Goal: Communication & Community: Answer question/provide support

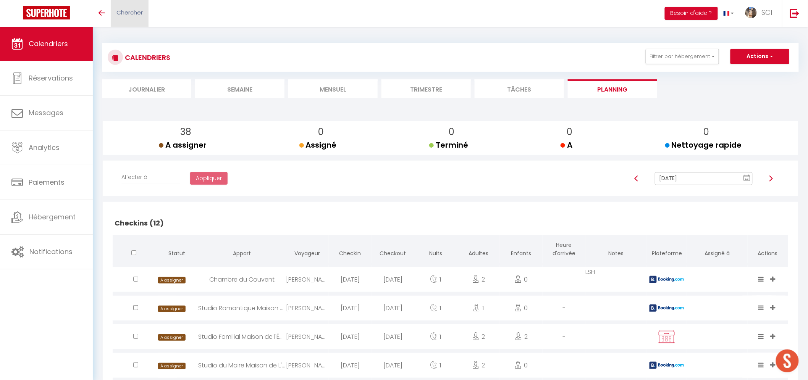
click at [139, 16] on span "Chercher" at bounding box center [130, 12] width 26 height 8
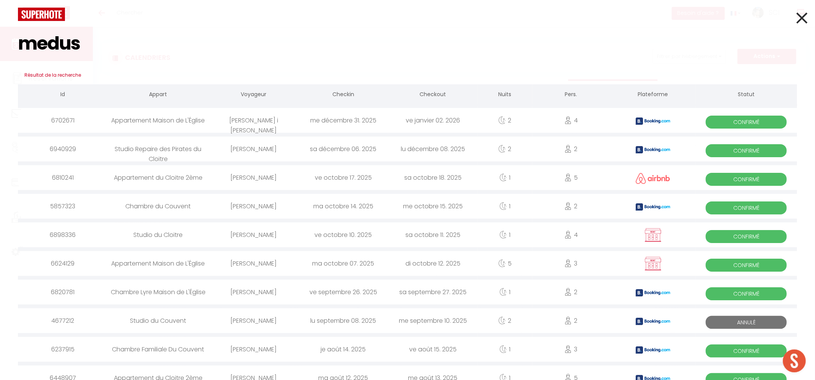
type input "medus"
click at [249, 176] on div "[PERSON_NAME]" at bounding box center [253, 177] width 89 height 25
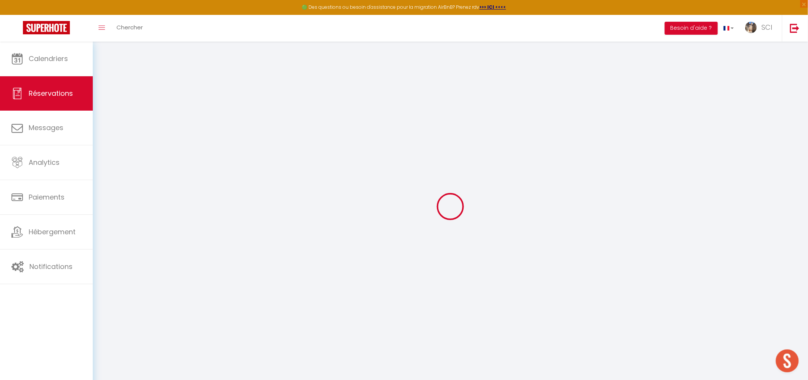
type input "[PERSON_NAME]"
type input "Médus"
type input "[EMAIL_ADDRESS][DOMAIN_NAME]"
type input "[PHONE_NUMBER]"
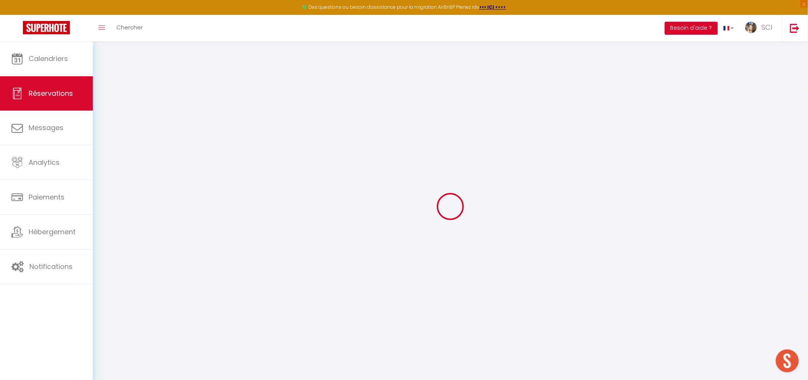
select select
type input "5"
select select "20083"
select select "1"
select select
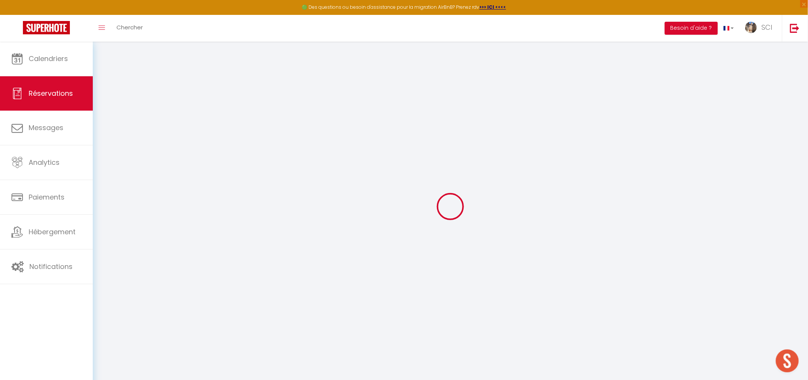
select select
type input "5"
select select "12"
select select
type input "166.5"
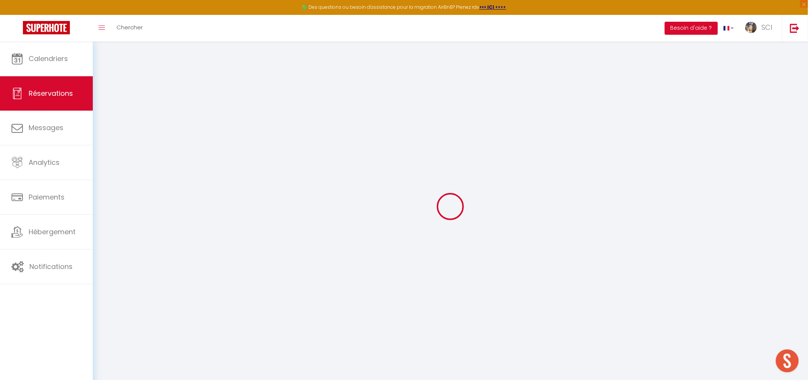
checkbox input "false"
type input "0"
select select "1"
type input "0"
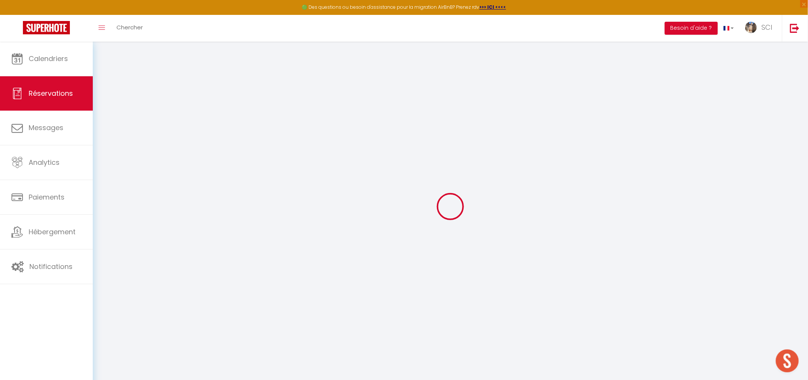
type input "0"
select select
select select "15"
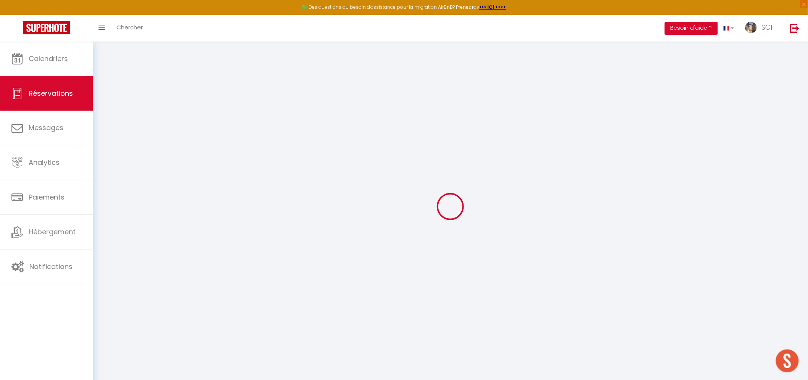
checkbox input "false"
select select
checkbox input "false"
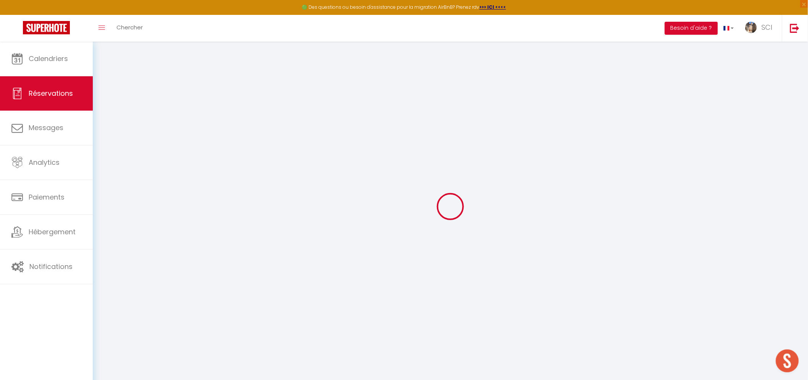
select select
checkbox input "false"
type textarea "PPL 2 parking (cours)"
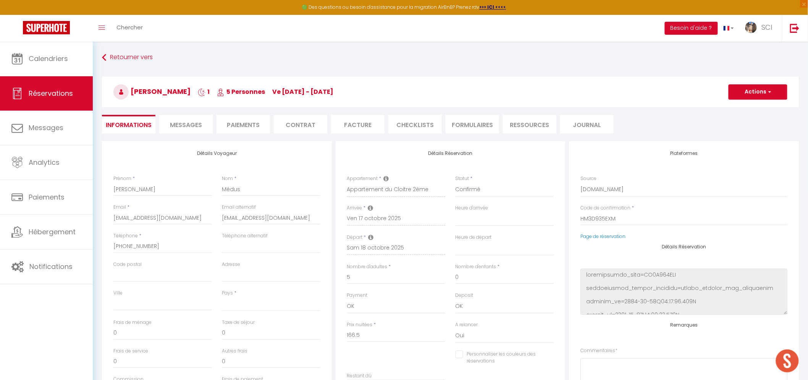
select select
type input "11.98"
select select
checkbox input "false"
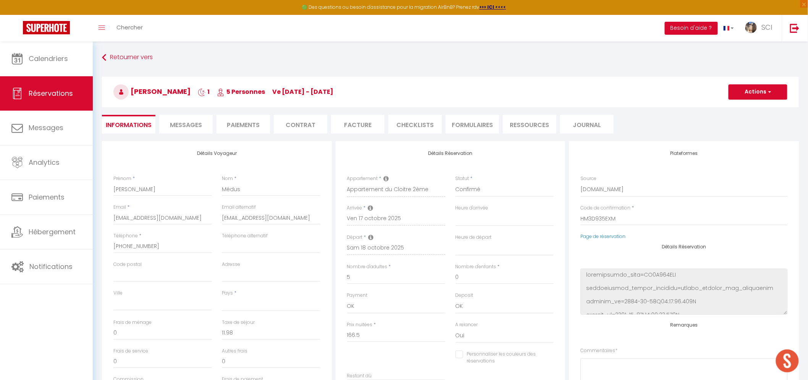
select select
checkbox input "false"
select select
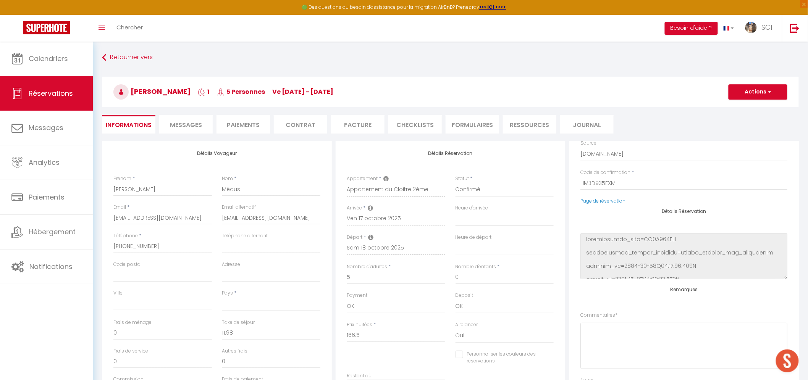
scroll to position [97, 0]
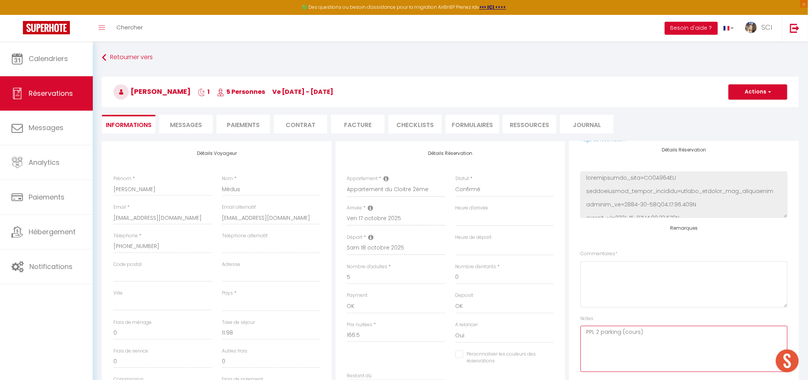
click at [648, 332] on textarea "PPL 2 parking (cours)" at bounding box center [684, 349] width 207 height 46
type textarea "PPL 2 parking (cours) arrivee tardive"
click at [763, 93] on button "Actions" at bounding box center [758, 91] width 59 height 15
click at [747, 108] on link "Enregistrer" at bounding box center [750, 109] width 60 height 10
select select "not_cancelled"
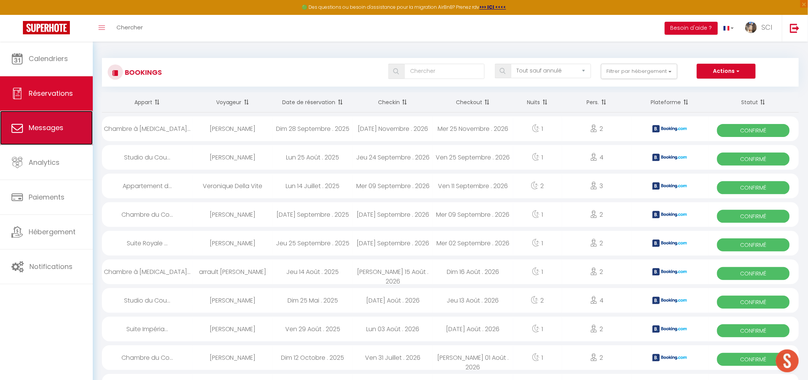
click at [50, 136] on link "Messages" at bounding box center [46, 128] width 93 height 34
select select "message"
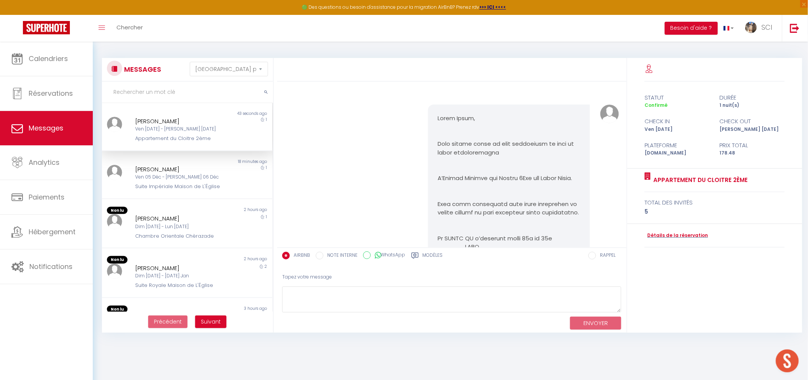
scroll to position [2268, 0]
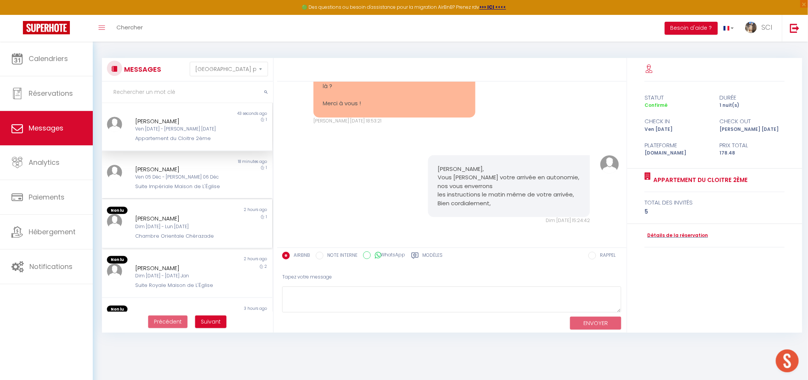
click at [202, 220] on div "[PERSON_NAME]" at bounding box center [179, 218] width 89 height 9
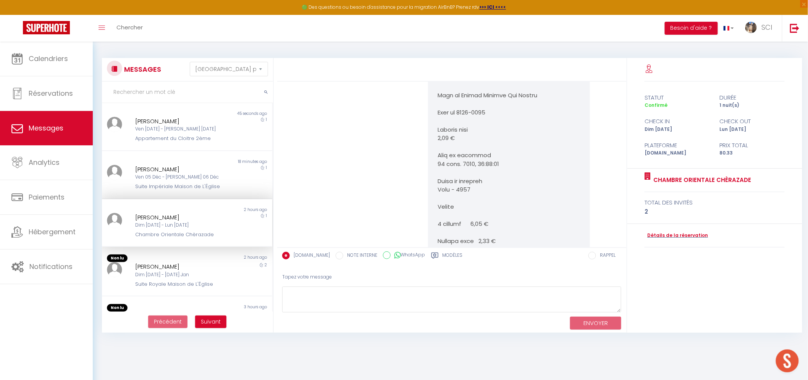
scroll to position [2455, 0]
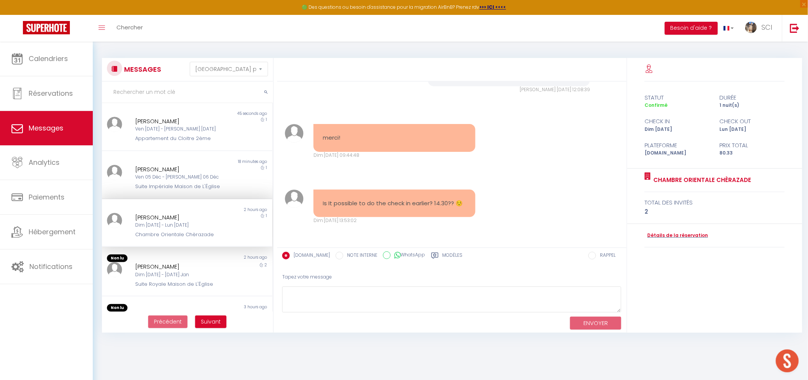
click at [352, 283] on div "Tapez votre message" at bounding box center [452, 277] width 340 height 19
click at [376, 306] on textarea at bounding box center [452, 300] width 340 height 26
type textarea "."
click at [605, 323] on button "ENVOYER" at bounding box center [595, 323] width 51 height 13
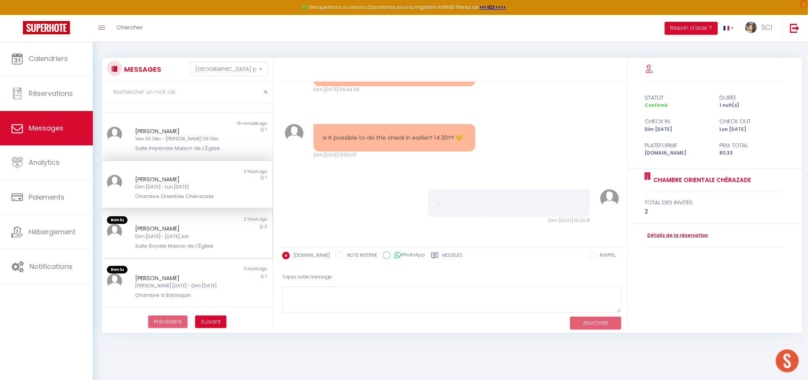
scroll to position [42, 0]
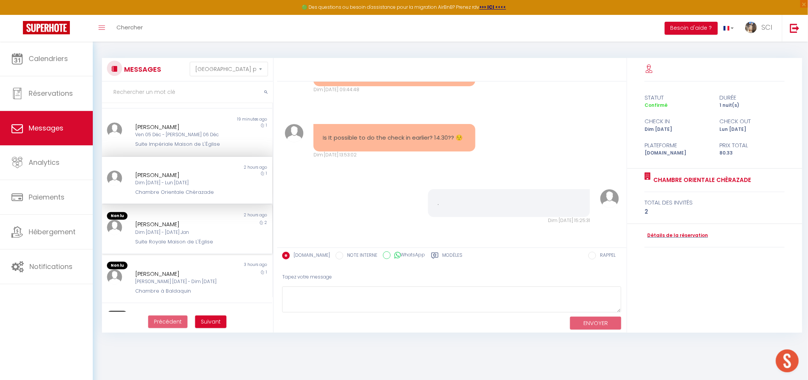
click at [220, 232] on div "Dim [DATE] - [DATE] Jan" at bounding box center [179, 232] width 89 height 7
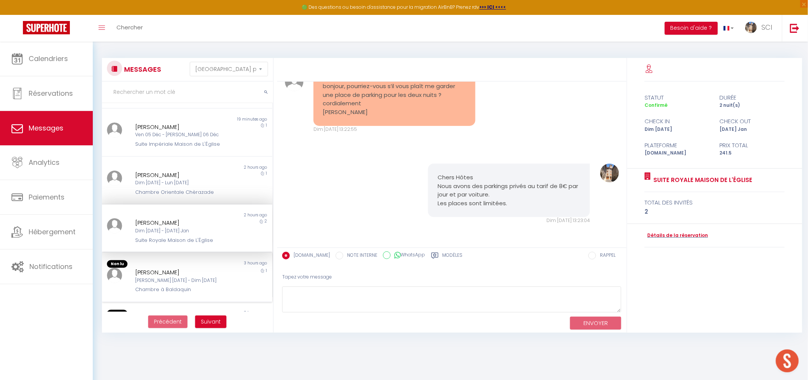
click at [180, 270] on div "[PERSON_NAME]" at bounding box center [179, 272] width 89 height 9
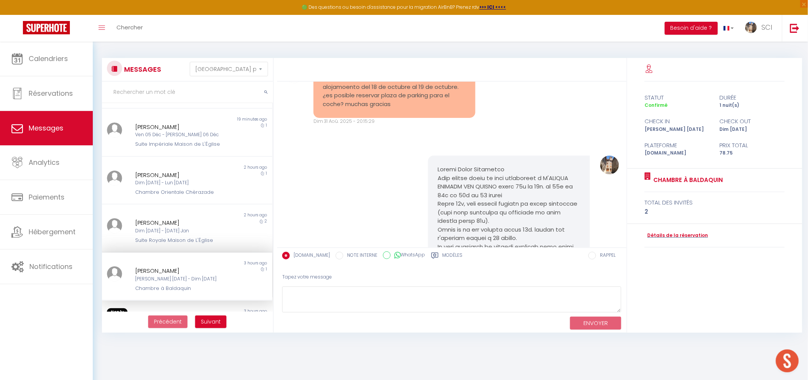
scroll to position [1247, 0]
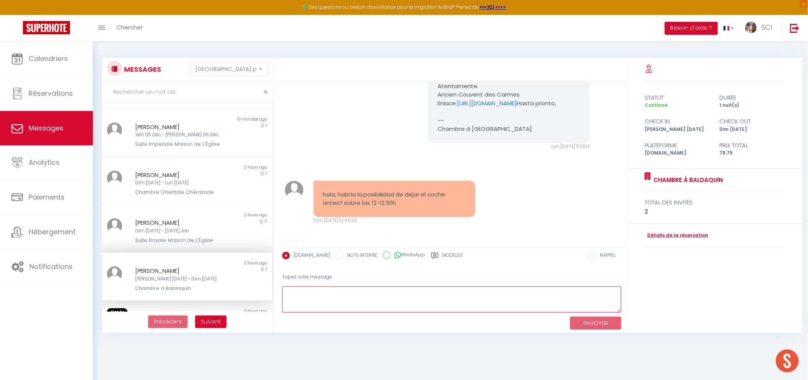
click at [314, 309] on textarea at bounding box center [452, 300] width 340 height 26
type textarea "Hola ! Los clientes pueden dejar su coche hasta las 3pm, no le puedo confirmar …"
click at [586, 325] on button "ENVOYER" at bounding box center [595, 323] width 51 height 13
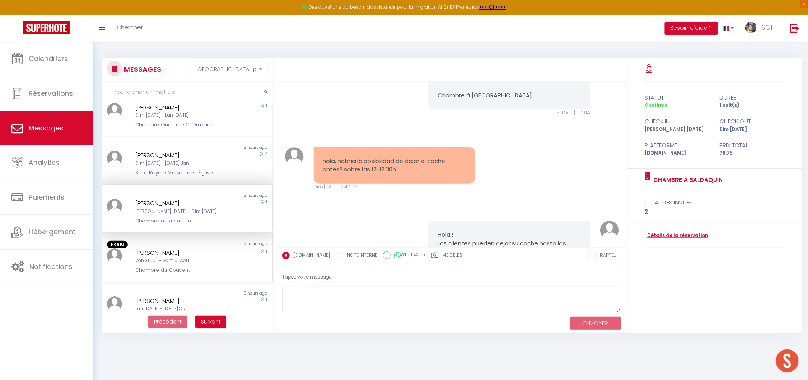
scroll to position [117, 0]
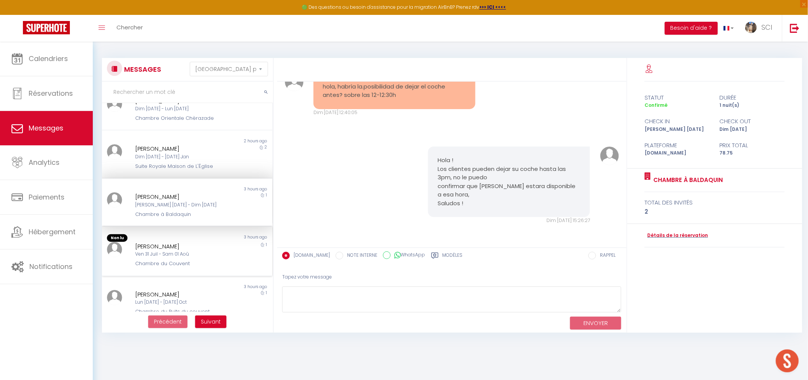
click at [223, 246] on div "[PERSON_NAME] Ven 31 Juil - Sam 01 Aoû Chambre du Couvent" at bounding box center [179, 255] width 99 height 26
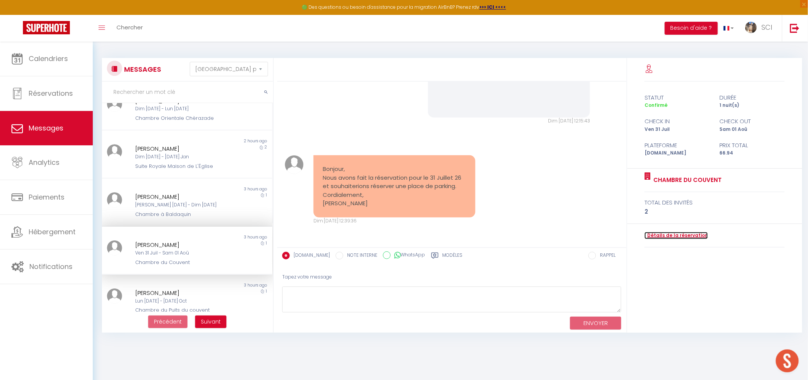
click at [654, 237] on link "Détails de la réservation" at bounding box center [676, 235] width 63 height 7
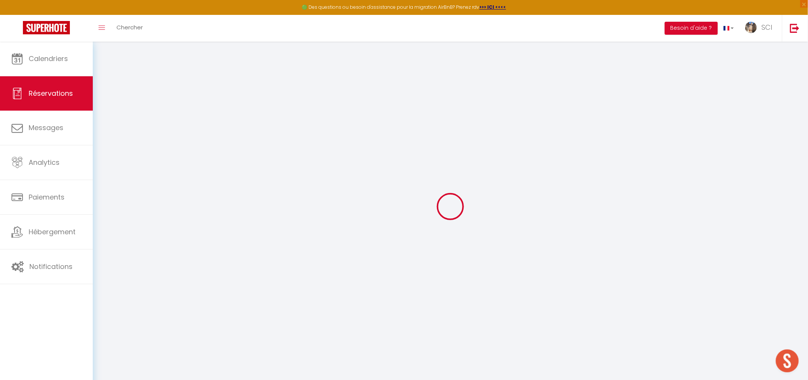
type input "[PERSON_NAME]"
type input "GUIMIER"
type input "[EMAIL_ADDRESS][DOMAIN_NAME]"
type input "[PHONE_NUMBER]"
type input "[STREET_ADDRESS]"
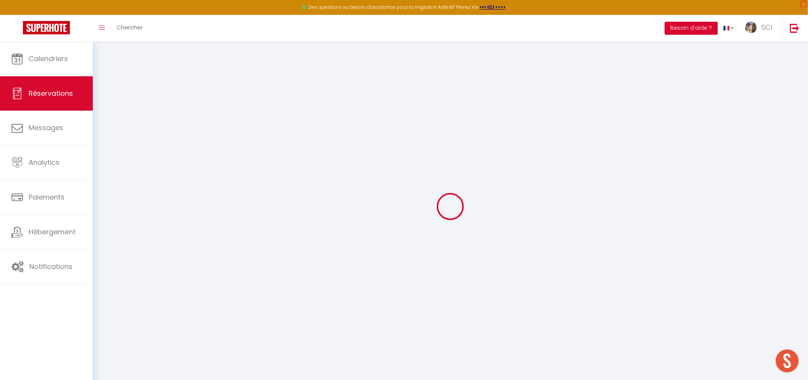
type input "Le Mans"
select select "FR"
type input "14.03"
type input "0.94"
select select "11988"
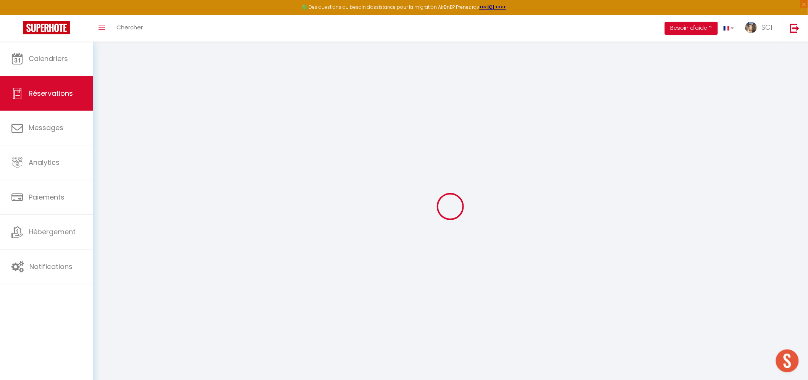
select select "1"
select select
type input "2"
select select "12"
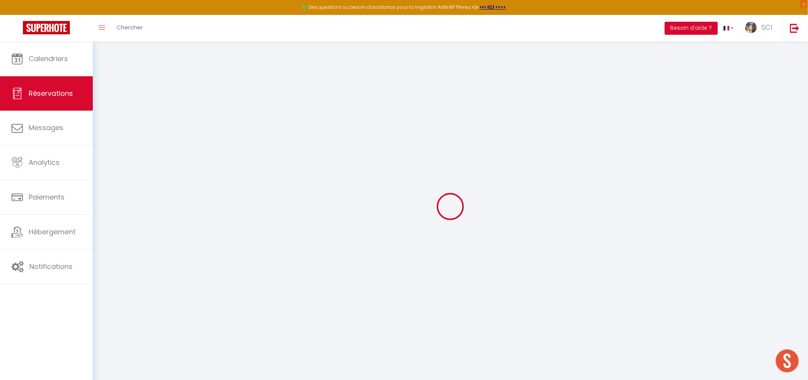
select select
type input "63.75"
checkbox input "false"
type input "0"
select select "2"
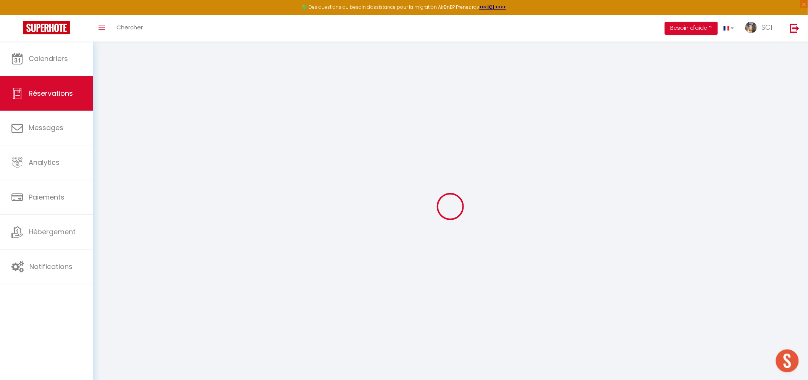
type input "0"
select select
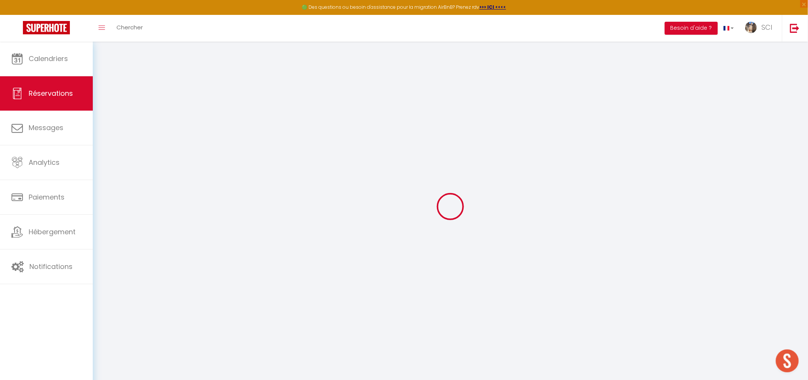
select select "14"
checkbox input "false"
select select
checkbox input "false"
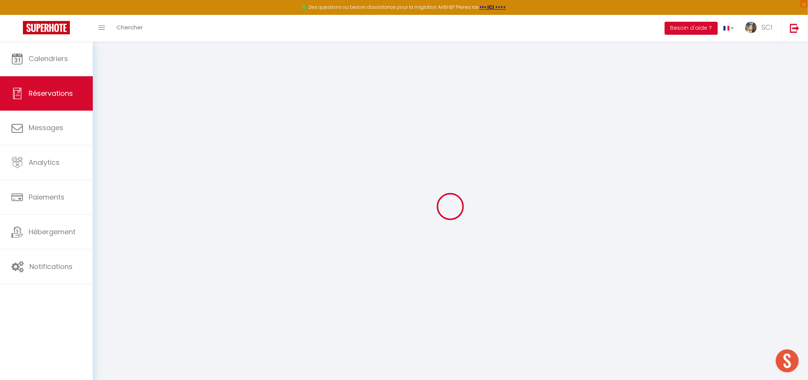
select select
checkbox input "false"
select select
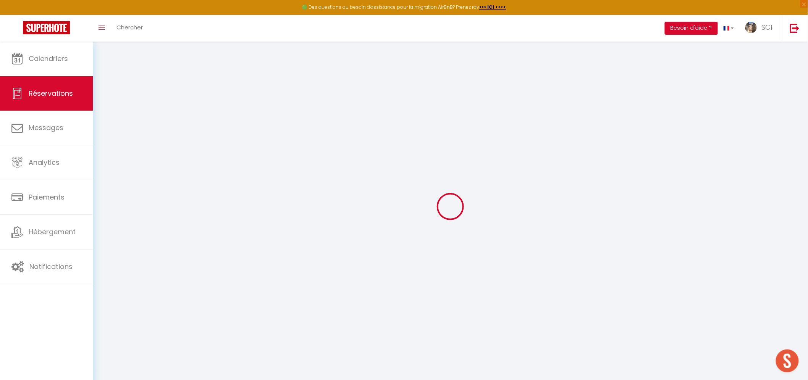
checkbox input "false"
type textarea "** THIS RESERVATION HAS BEEN PRE-PAID ** BOOKING NOTE : Payment charge is EUR 0…"
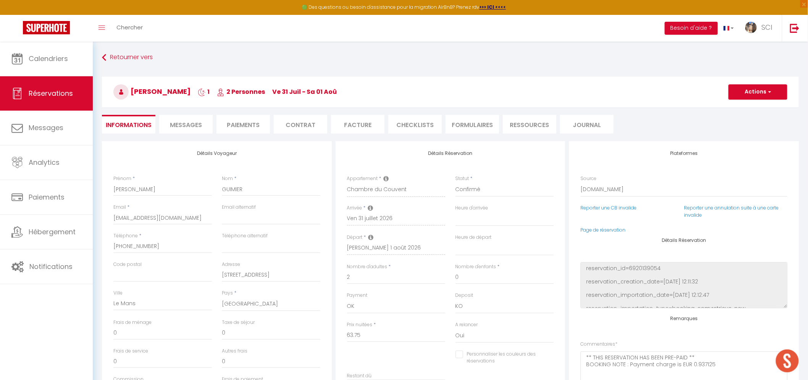
type input "3.19"
select select
checkbox input "false"
select select
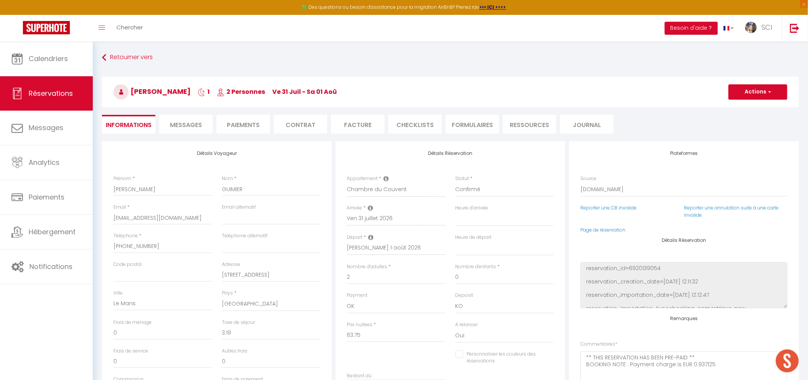
select select
click at [189, 128] on span "Messages" at bounding box center [186, 125] width 32 height 9
select select
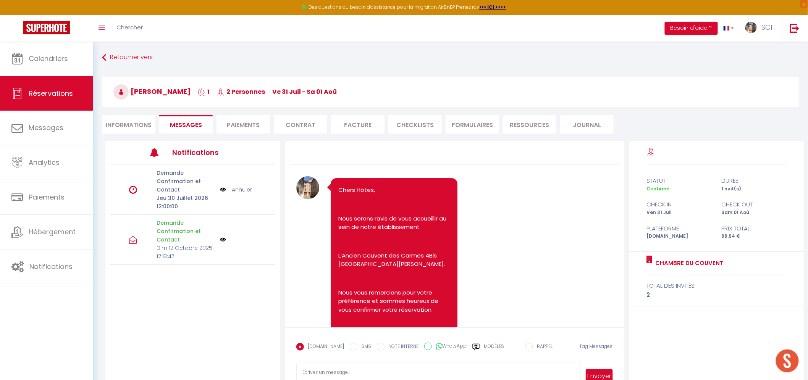
click at [240, 123] on li "Paiements" at bounding box center [243, 124] width 53 height 19
select select
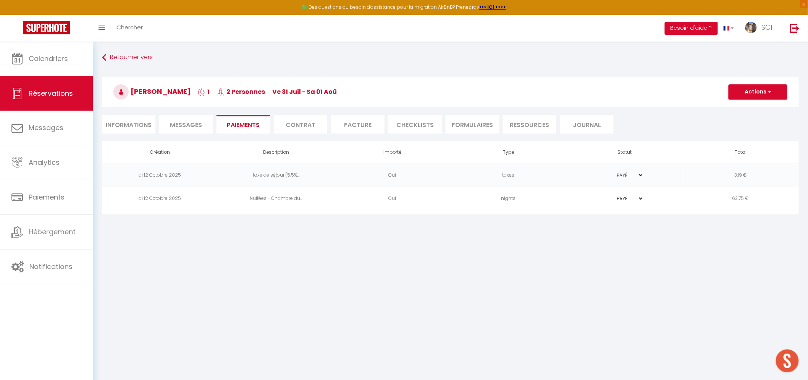
select select
click at [755, 96] on button "Actions" at bounding box center [758, 91] width 59 height 15
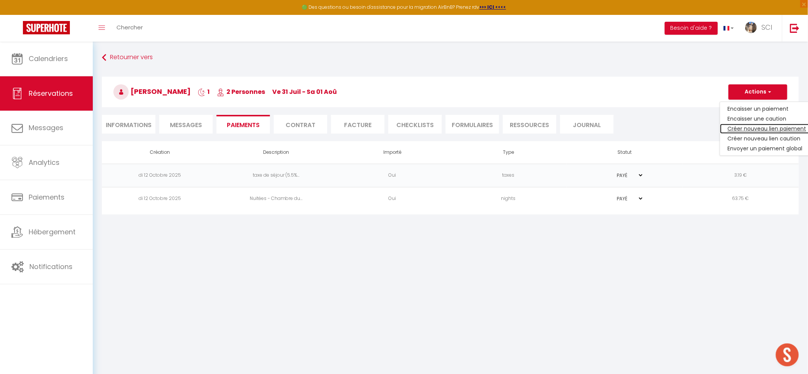
select select
click at [754, 126] on link "Créer nouveau lien paiement" at bounding box center [767, 129] width 94 height 10
select select "nights"
type input "[EMAIL_ADDRESS][DOMAIN_NAME]"
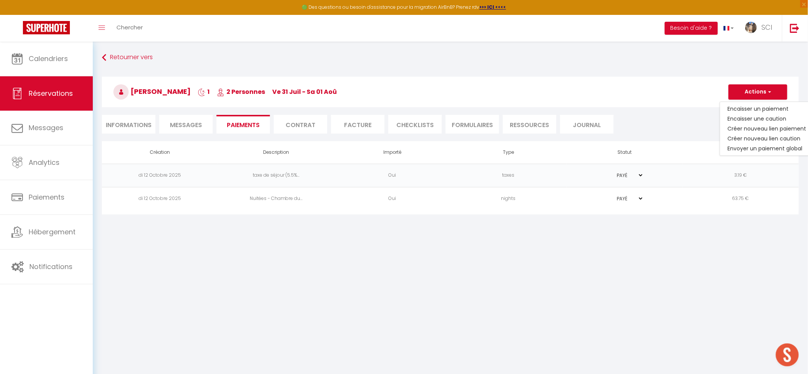
select select "2585"
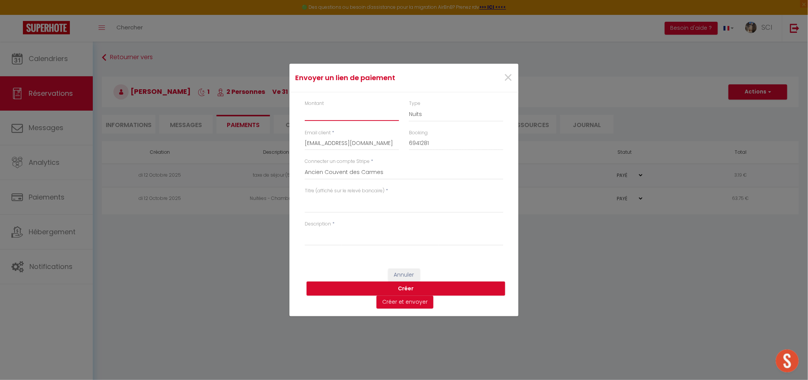
click at [384, 116] on input "Montant" at bounding box center [352, 114] width 94 height 14
type input "1"
type input "8"
click at [386, 197] on textarea "Titre (affiché sur le relevé bancaire)" at bounding box center [404, 204] width 199 height 18
drag, startPoint x: 369, startPoint y: 201, endPoint x: 291, endPoint y: 202, distance: 77.9
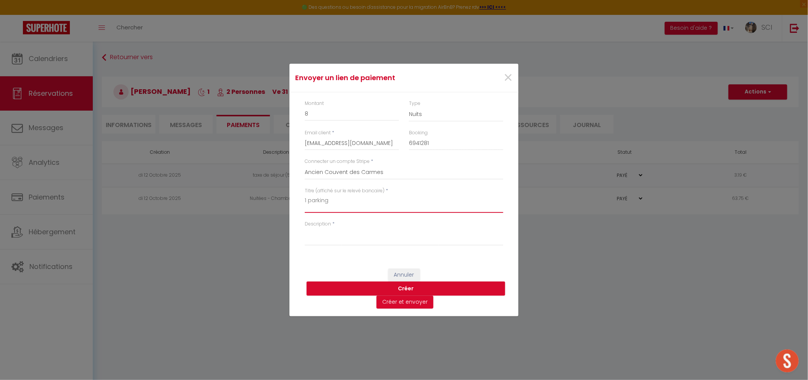
click at [291, 202] on div "Montant 8 Type Nuits Frais de ménage Taxe de séjour Autre Email client * [EMAIL…" at bounding box center [404, 176] width 229 height 169
type textarea "1 parking"
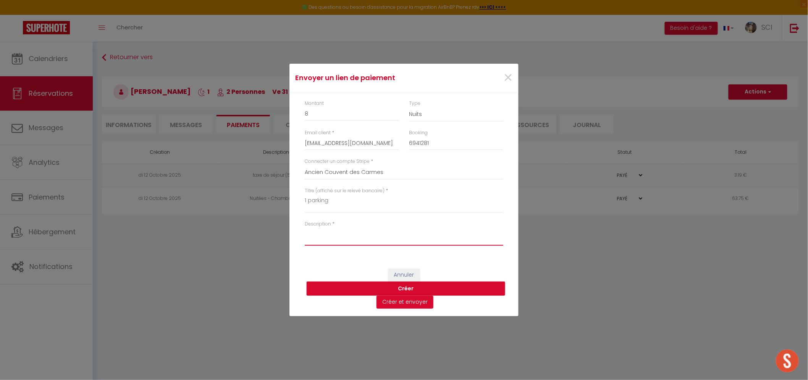
click at [311, 238] on textarea "Description" at bounding box center [404, 237] width 199 height 18
paste textarea "1 parking"
type textarea "1 parking"
select select
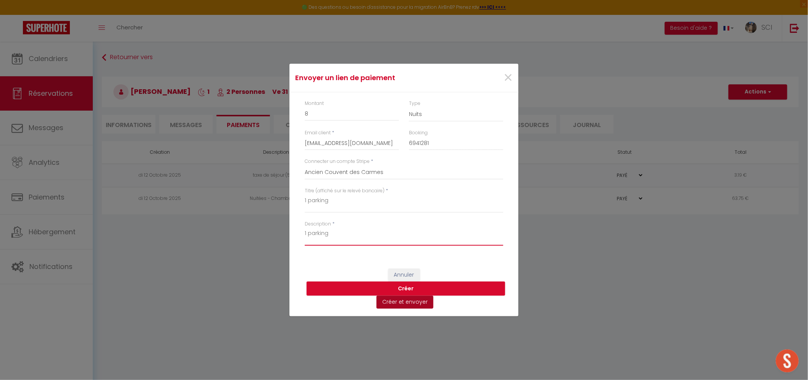
type textarea "1 parking"
click at [403, 300] on button "Créer et envoyer" at bounding box center [405, 302] width 57 height 13
select select
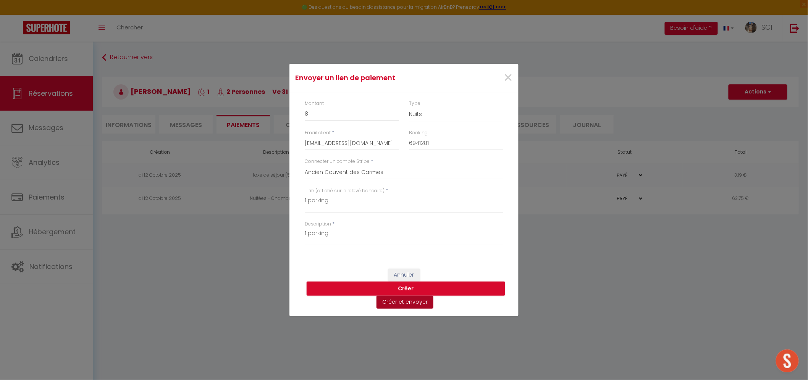
select select
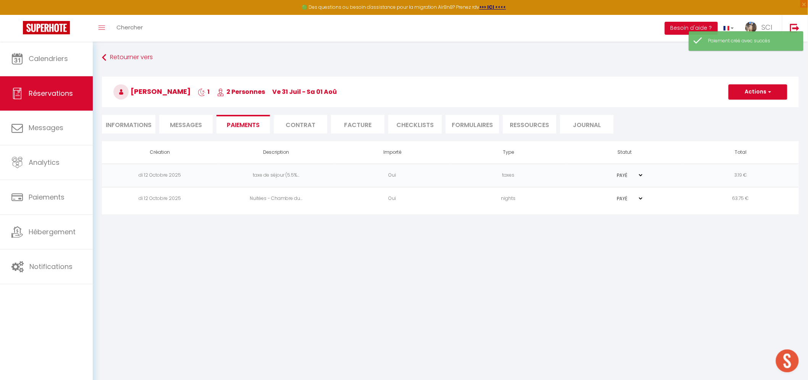
click at [148, 129] on li "Informations" at bounding box center [128, 124] width 53 height 19
select select
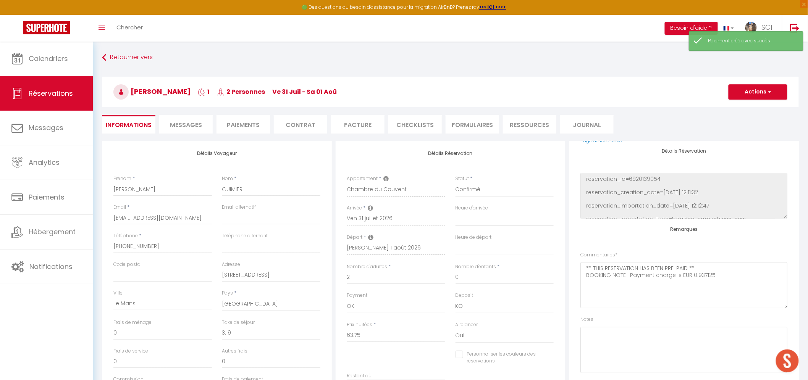
scroll to position [91, 0]
click at [669, 338] on textarea at bounding box center [684, 349] width 207 height 46
type textarea "LSH"
select select
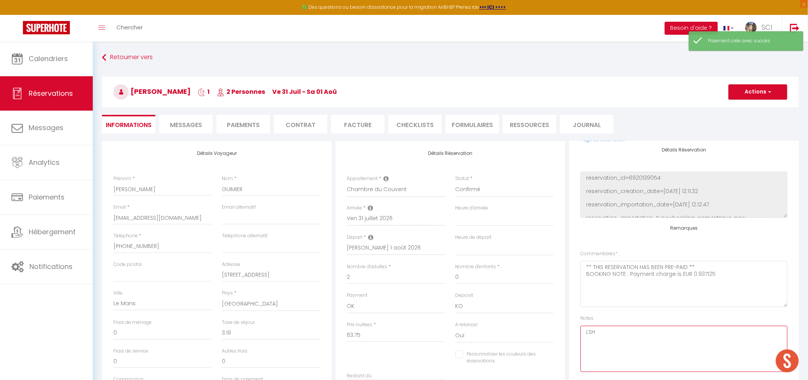
select select "fr"
type input "[EMAIL_ADDRESS][DOMAIN_NAME]"
type input "Demande de paiement"
type textarea "Bonjour, Nous vous invitons à cliquer sur le lien ci-dessous pour effectuer le …"
type textarea "loremipsumd_si=5475852688 ametconsect_adipisci_elit=9237-35-74 77:68:34 seddoei…"
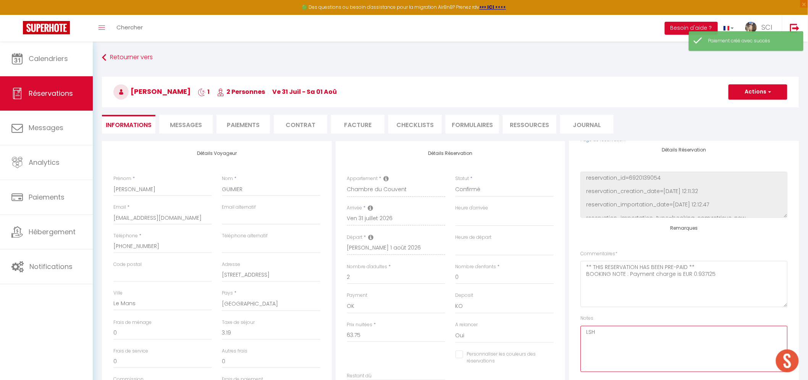
checkbox input "false"
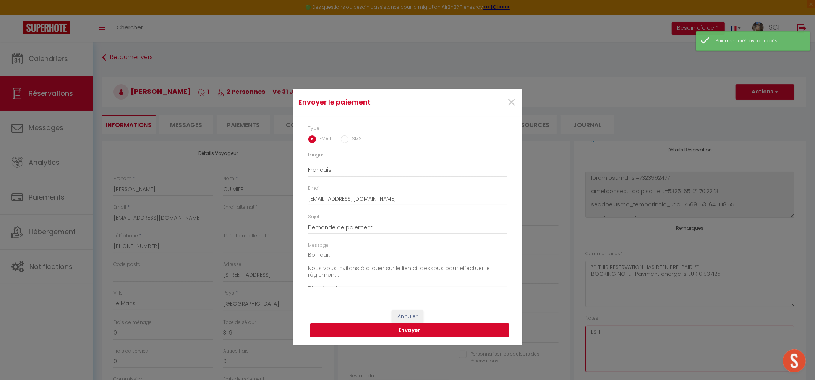
type textarea "LSH"
click at [461, 327] on button "Envoyer" at bounding box center [409, 331] width 199 height 15
select select
checkbox input "false"
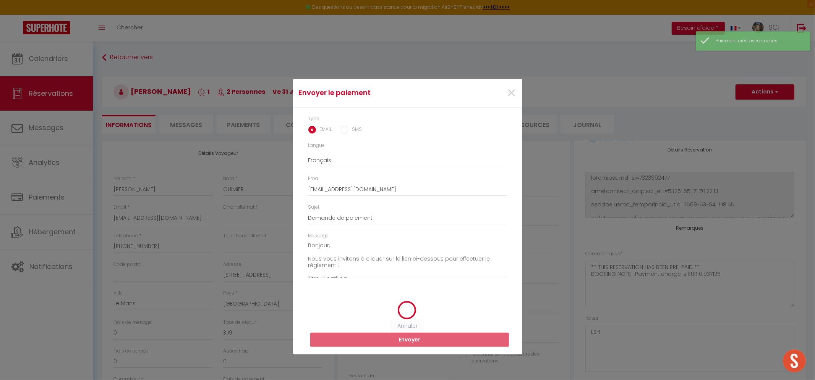
select select
checkbox input "false"
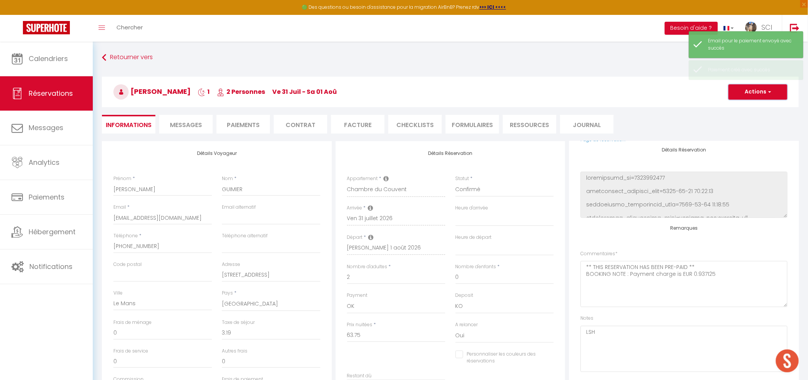
click at [772, 94] on button "Actions" at bounding box center [758, 91] width 59 height 15
click at [743, 113] on link "Enregistrer" at bounding box center [750, 109] width 60 height 10
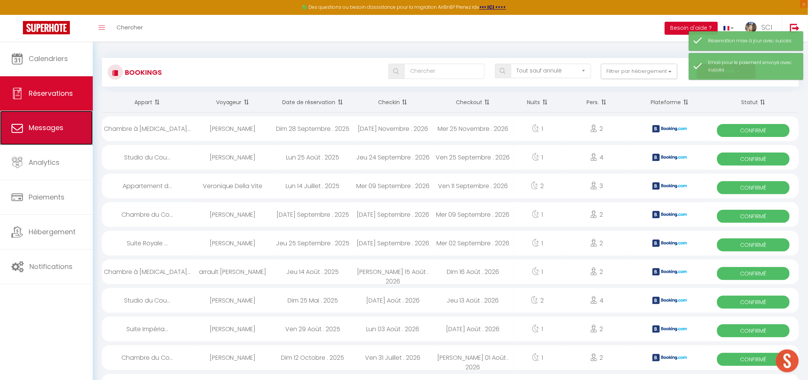
click at [58, 127] on span "Messages" at bounding box center [46, 128] width 35 height 10
select select "message"
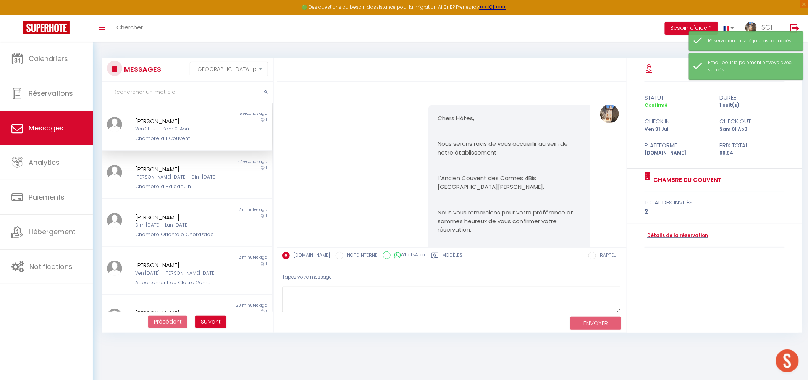
scroll to position [785, 0]
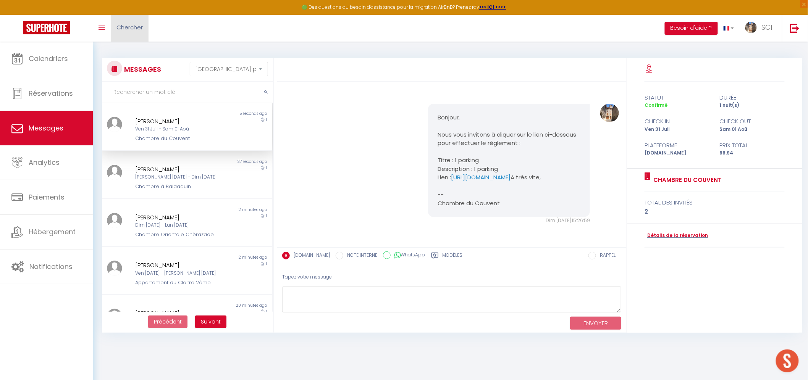
click at [142, 39] on link "Chercher" at bounding box center [130, 28] width 38 height 27
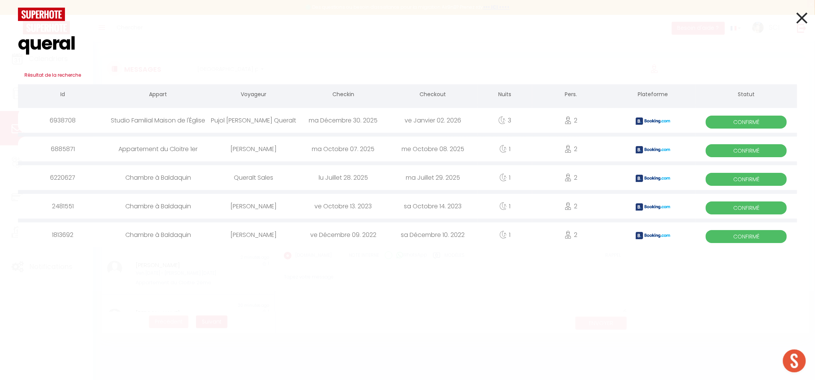
type input "queral"
click at [237, 123] on div "Pujol [PERSON_NAME] Queralt" at bounding box center [253, 120] width 89 height 25
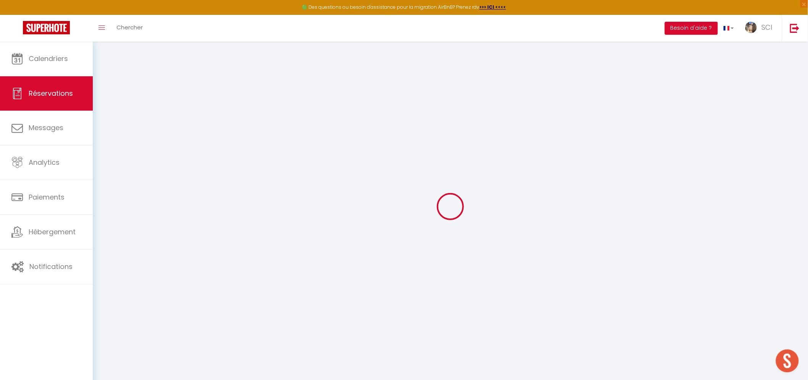
type input "[PERSON_NAME] [PERSON_NAME]"
type input "Queralt"
type input "[EMAIL_ADDRESS][DOMAIN_NAME]"
type input "[PHONE_NUMBER]"
select select "ES"
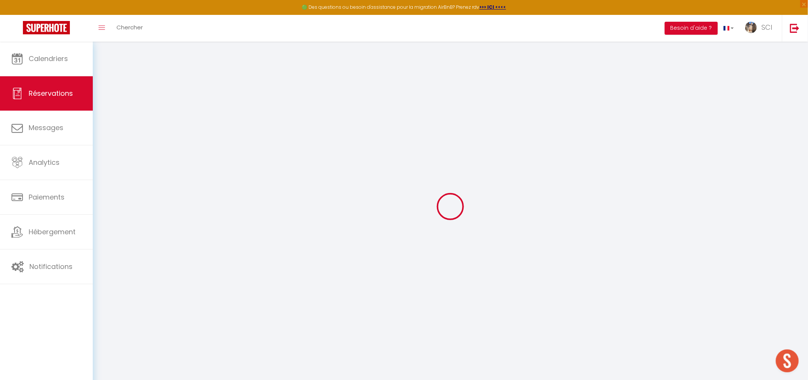
type input "56.1"
type input "4.85"
select select "12001"
select select "1"
select select
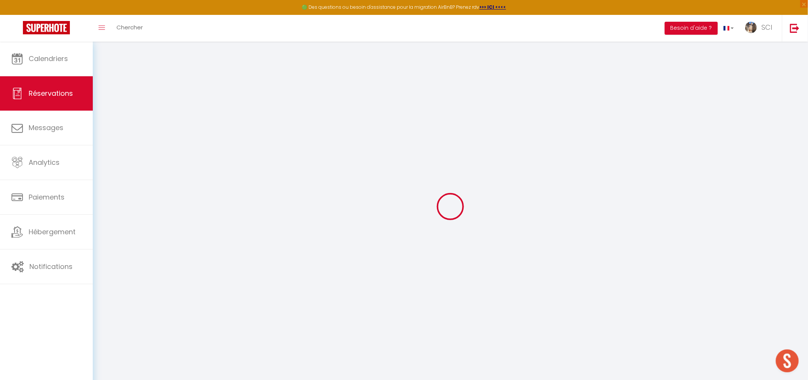
select select
type input "2"
select select "12"
select select
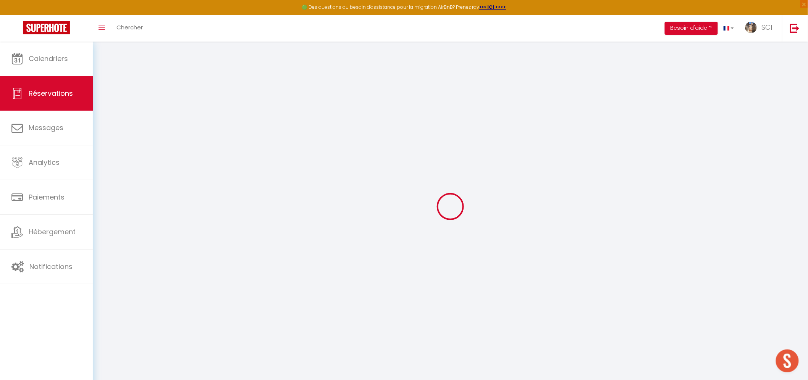
type input "330"
checkbox input "false"
type input "0"
select select "2"
type input "0"
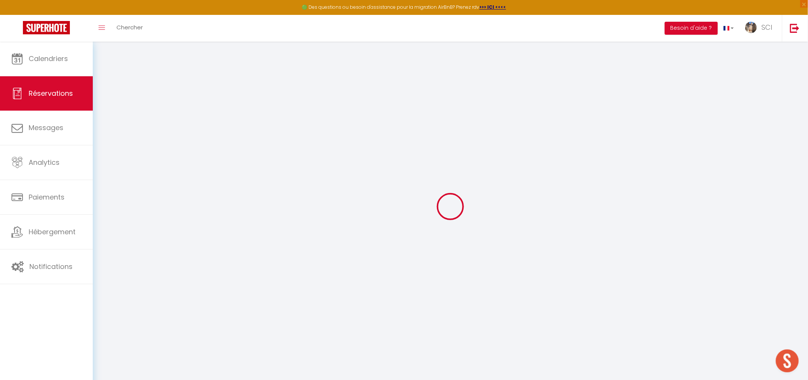
type input "0"
select select
select select "14"
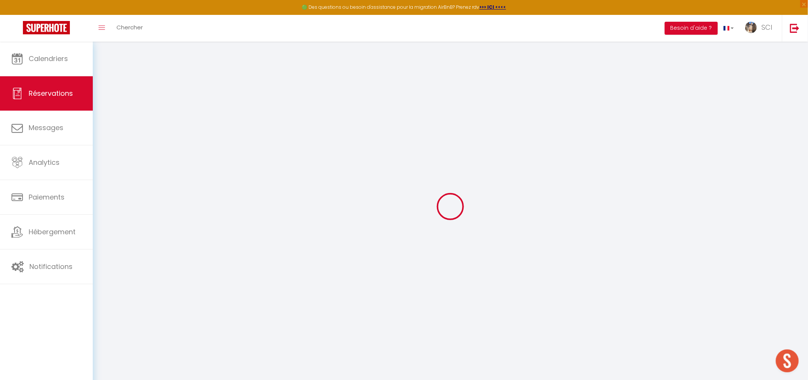
checkbox input "false"
select select
checkbox input "false"
select select
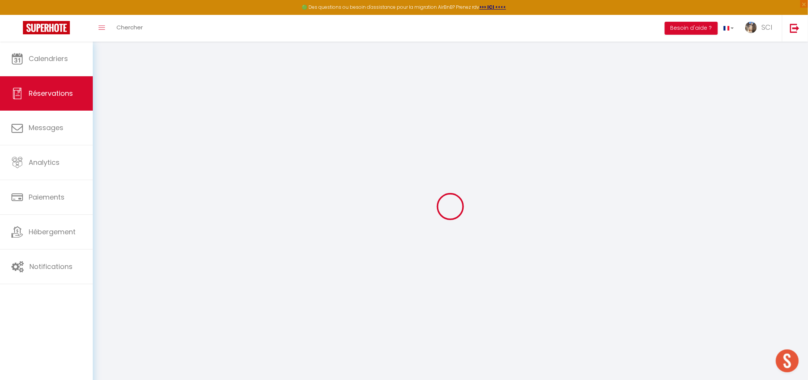
select select
checkbox input "false"
select select
checkbox input "false"
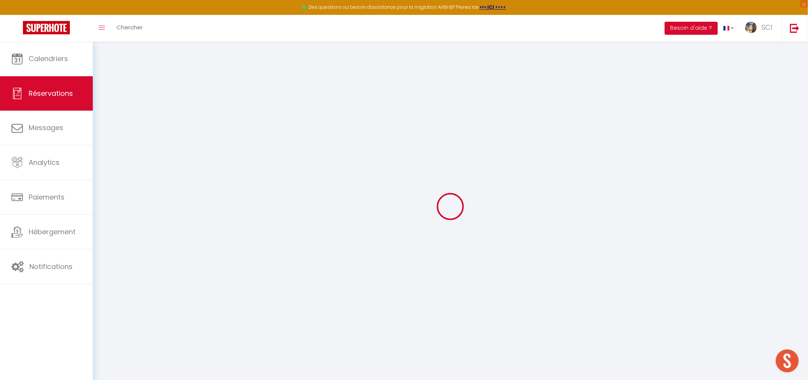
type textarea "** THIS RESERVATION HAS BEEN PRE-PAID ** BOOKING NOTE : Payment charge is EUR 4…"
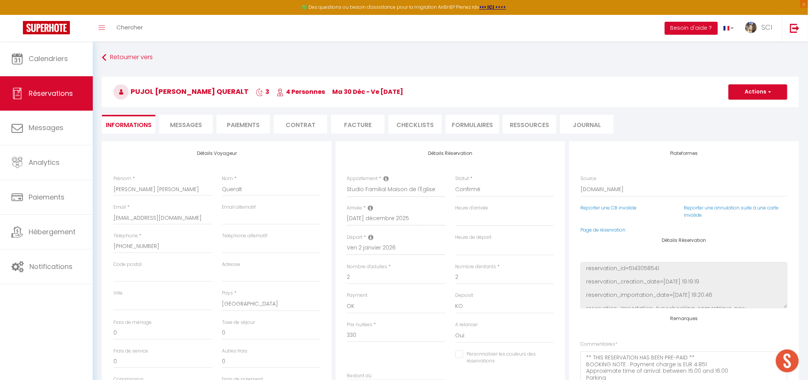
type input "16.5"
select select
checkbox input "false"
select select
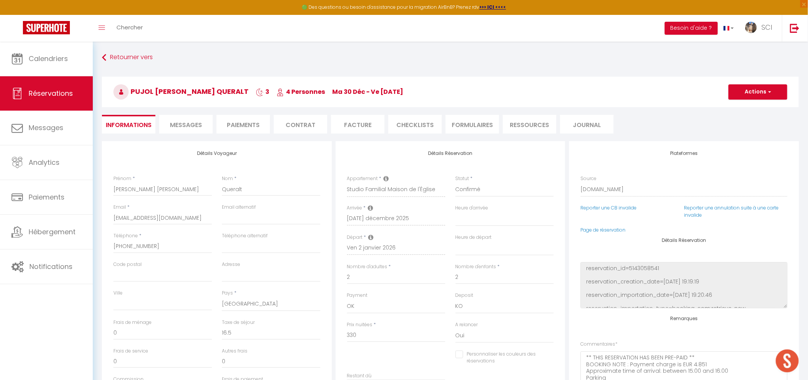
select select
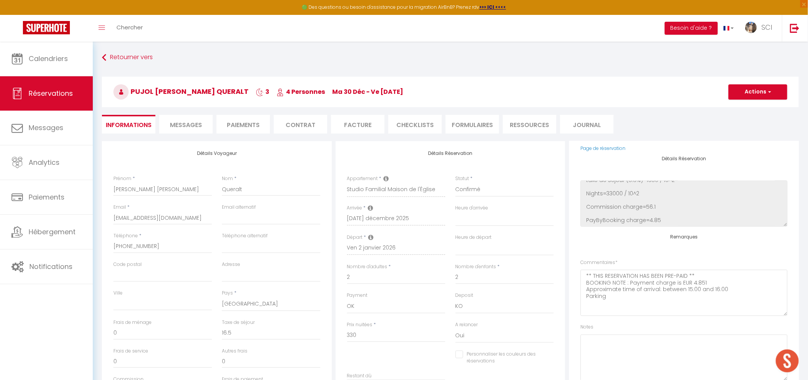
scroll to position [91, 0]
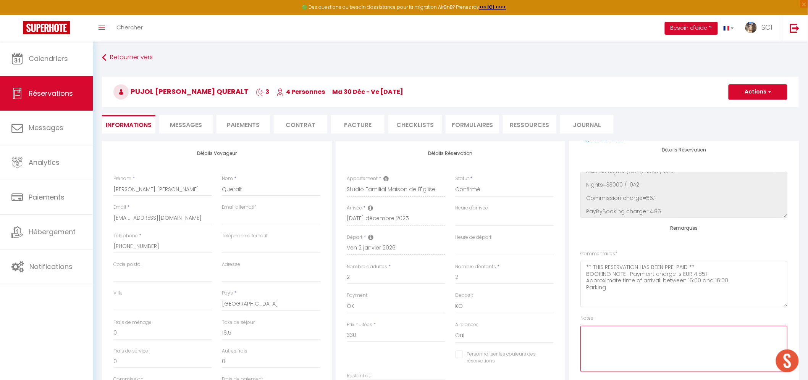
click at [620, 336] on textarea at bounding box center [684, 349] width 207 height 46
type textarea "lit bébé"
click at [762, 90] on button "Actions" at bounding box center [758, 91] width 59 height 15
click at [752, 110] on link "Enregistrer" at bounding box center [750, 109] width 60 height 10
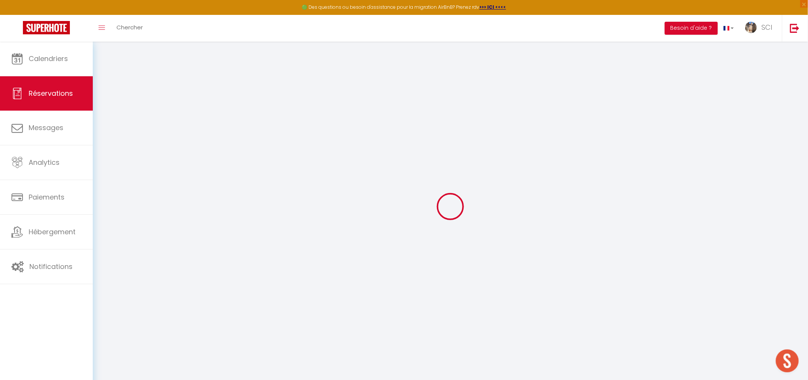
select select "not_cancelled"
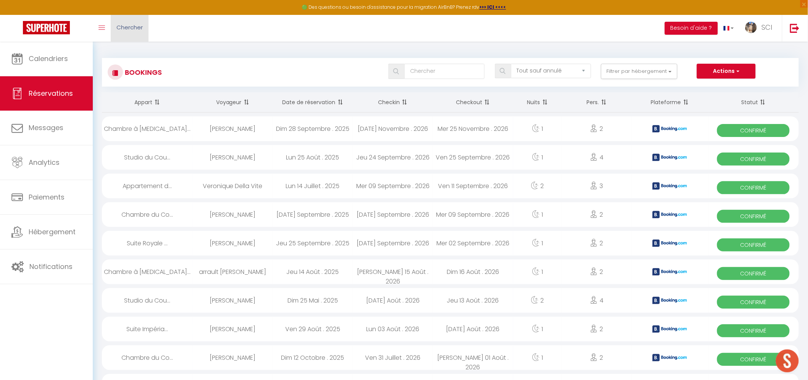
click at [135, 22] on link "Chercher" at bounding box center [130, 28] width 38 height 27
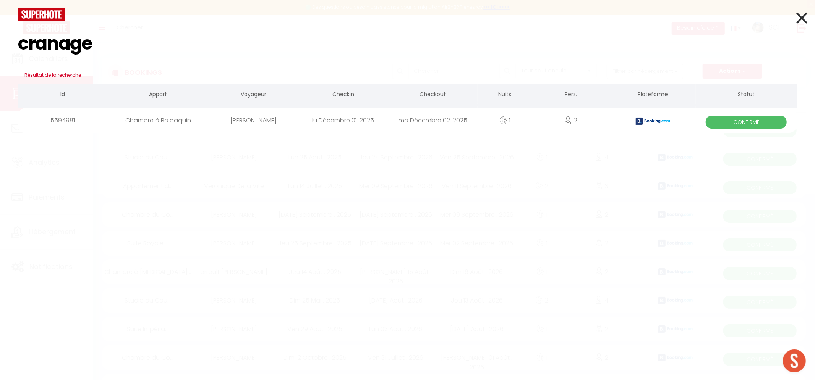
type input "cranage"
click at [239, 123] on div "[PERSON_NAME]" at bounding box center [253, 120] width 89 height 25
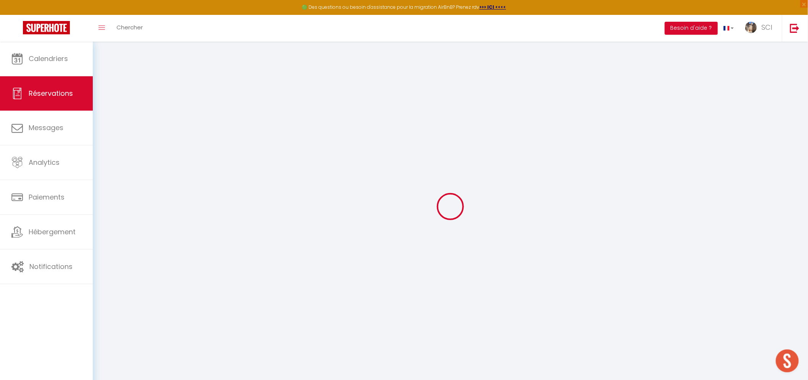
select select
checkbox input "false"
select select
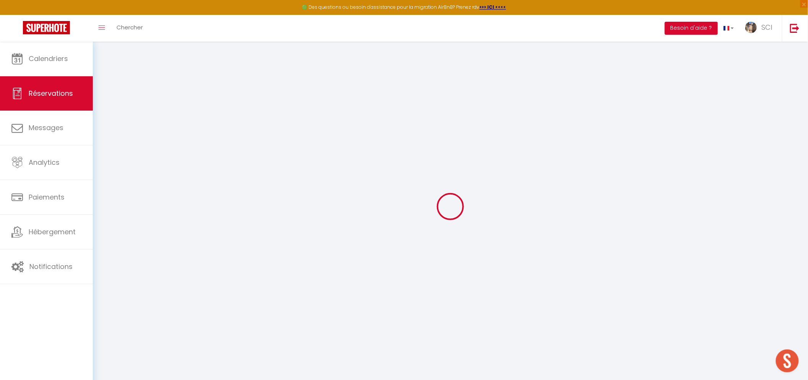
checkbox input "false"
type textarea "** THIS RESERVATION HAS BEEN PRE-PAID ** BOOKING NOTE : Payment charge is EUR 1…"
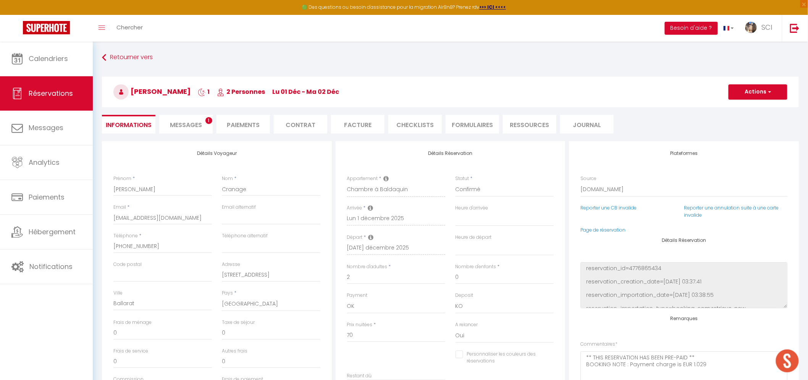
type input "3.5"
select select
checkbox input "false"
select select
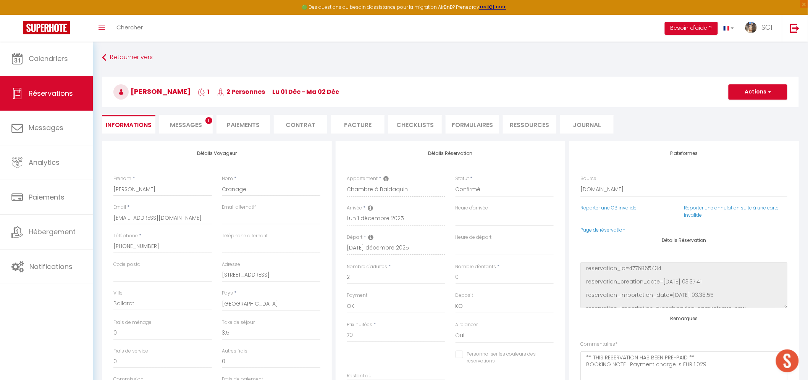
select select
click at [186, 130] on li "Messages 1" at bounding box center [185, 124] width 53 height 19
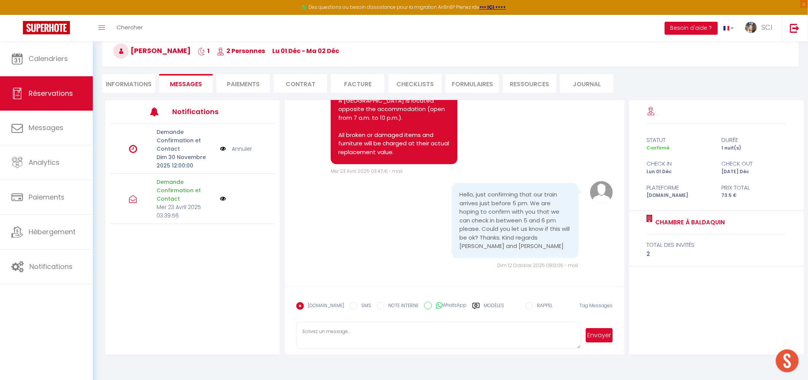
scroll to position [41, 0]
click at [506, 345] on textarea at bounding box center [438, 335] width 285 height 27
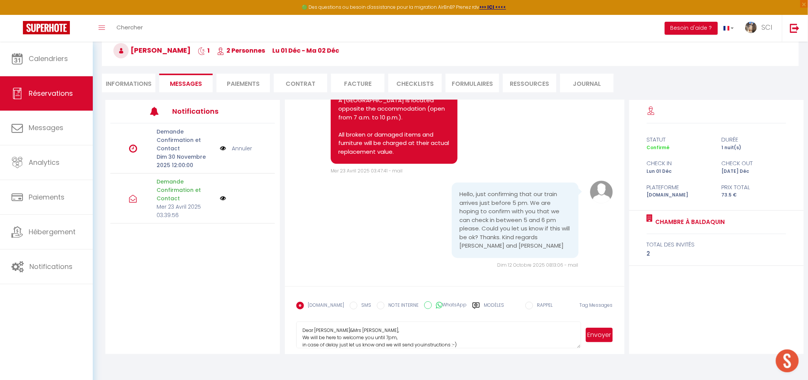
scroll to position [8, 0]
click at [424, 337] on textarea "Dear [PERSON_NAME]&Mrs [PERSON_NAME], We will be here to welcome you until 7pm,…" at bounding box center [438, 335] width 285 height 27
click at [422, 336] on textarea "Dear [PERSON_NAME]&Mrs [PERSON_NAME], We will be here to welcome you until 7pm,…" at bounding box center [438, 335] width 285 height 27
click at [466, 339] on textarea "Dear [PERSON_NAME]&Mrs [PERSON_NAME], We will be here to welcome you until 7pm,…" at bounding box center [438, 335] width 285 height 27
type textarea "Dear [PERSON_NAME]&Mrs [PERSON_NAME], We will be here to welcome you until 7pm,…"
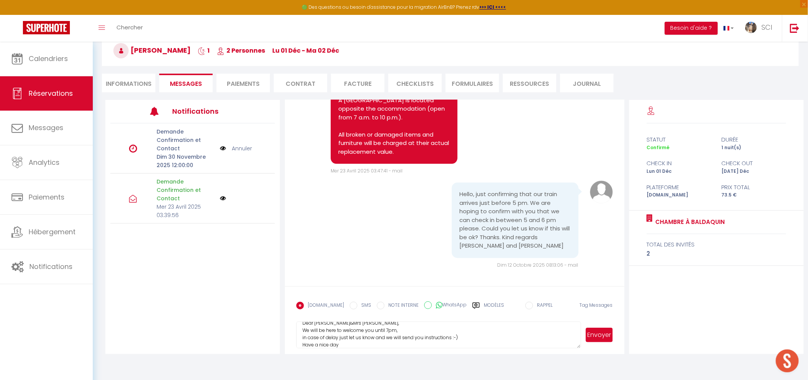
click at [590, 340] on button "Envoyer" at bounding box center [599, 335] width 27 height 15
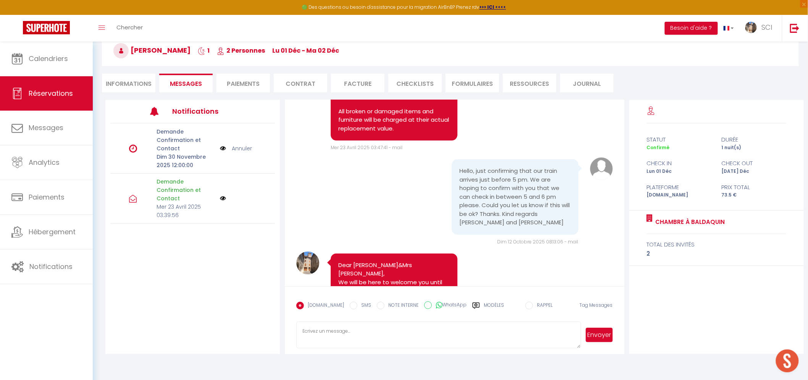
scroll to position [644, 0]
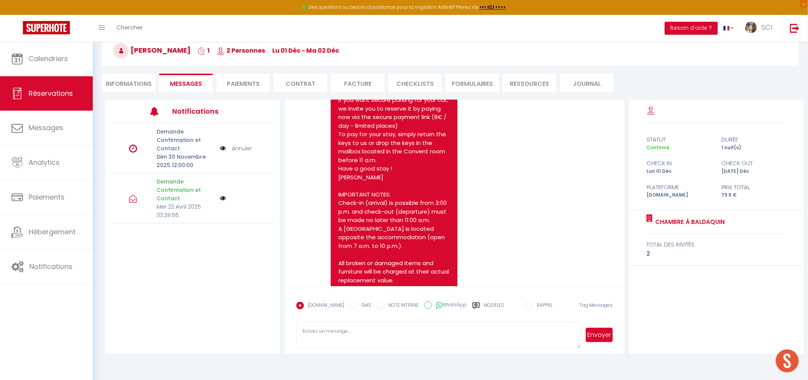
click at [134, 74] on li "Informations" at bounding box center [128, 83] width 53 height 19
select select
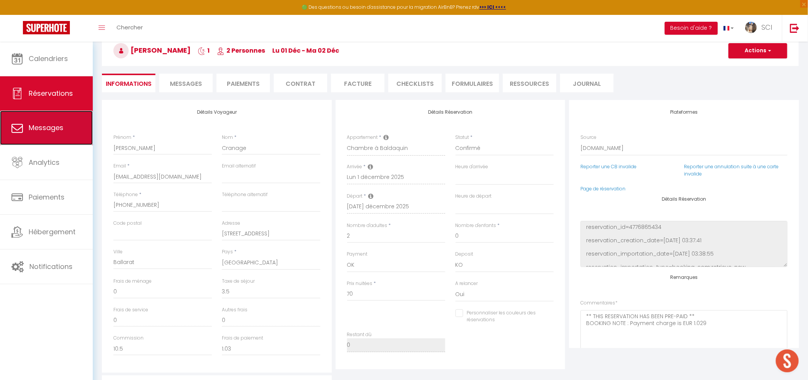
click at [48, 126] on span "Messages" at bounding box center [46, 128] width 35 height 10
select select "message"
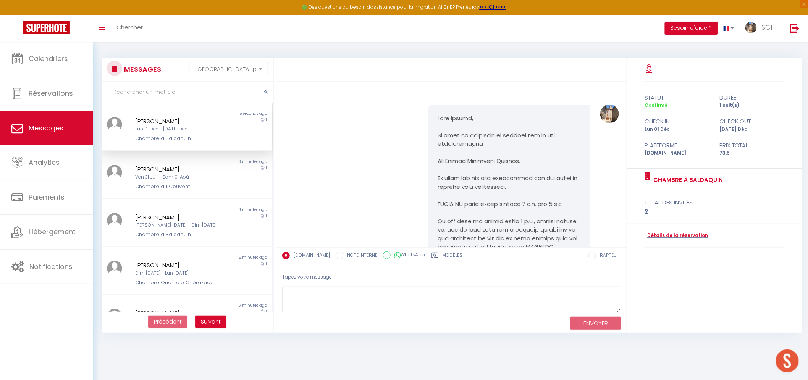
scroll to position [816, 0]
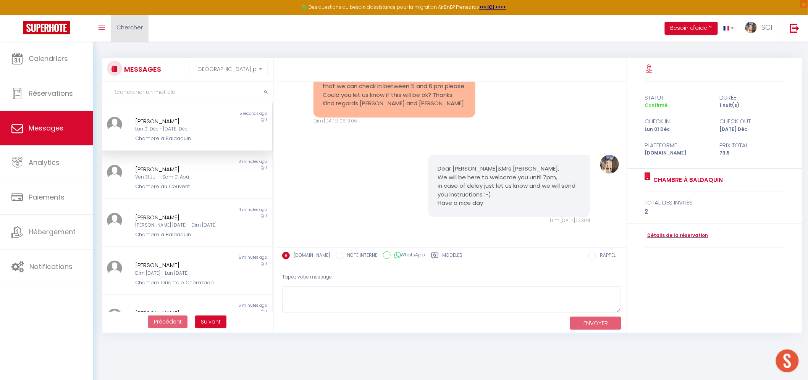
click at [138, 18] on link "Chercher" at bounding box center [130, 28] width 38 height 27
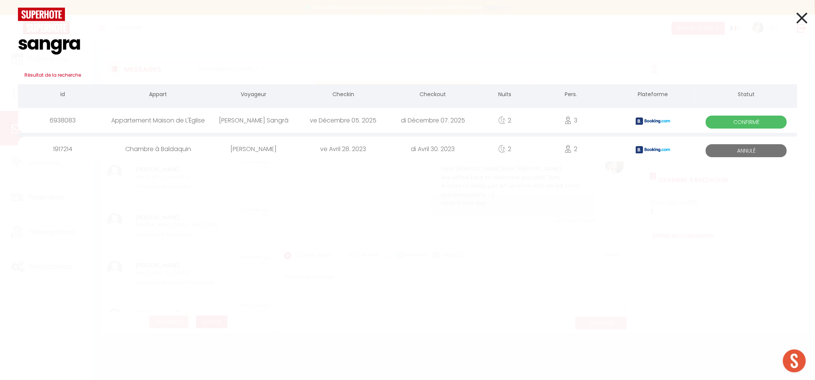
type input "sangra"
click at [260, 121] on div "[PERSON_NAME] Sangrá" at bounding box center [253, 120] width 89 height 25
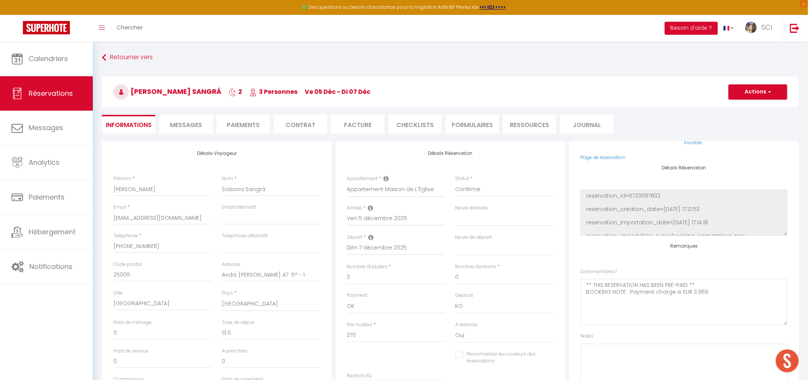
scroll to position [91, 0]
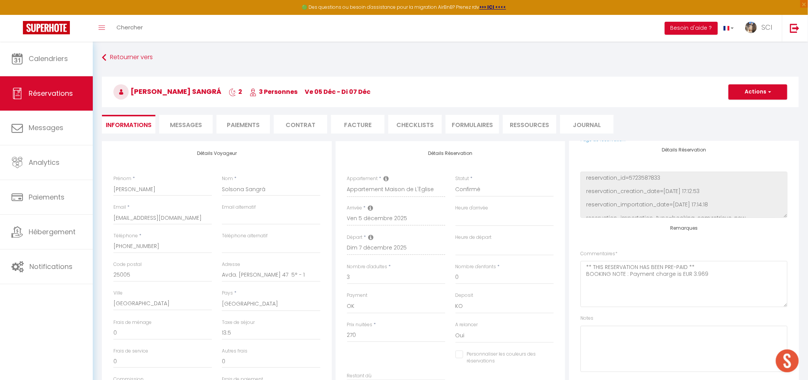
click at [157, 125] on ul "Informations Messages Paiements Contrat Facture CHECKLISTS FORMULAIRES Ressourc…" at bounding box center [450, 124] width 697 height 19
click at [176, 125] on span "Messages" at bounding box center [186, 125] width 32 height 9
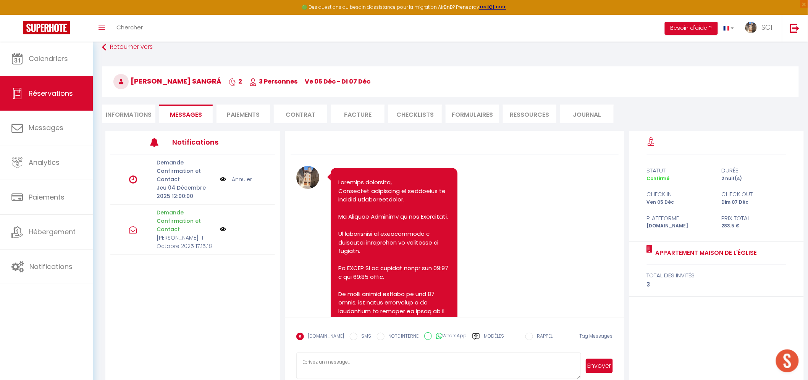
click at [249, 117] on li "Paiements" at bounding box center [243, 114] width 53 height 19
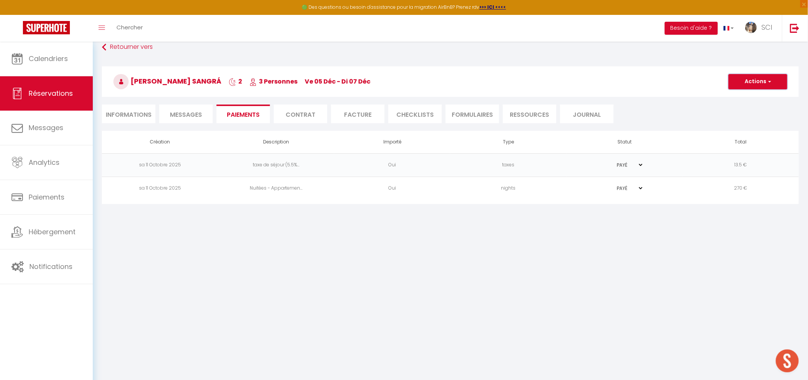
click at [759, 82] on button "Actions" at bounding box center [758, 81] width 59 height 15
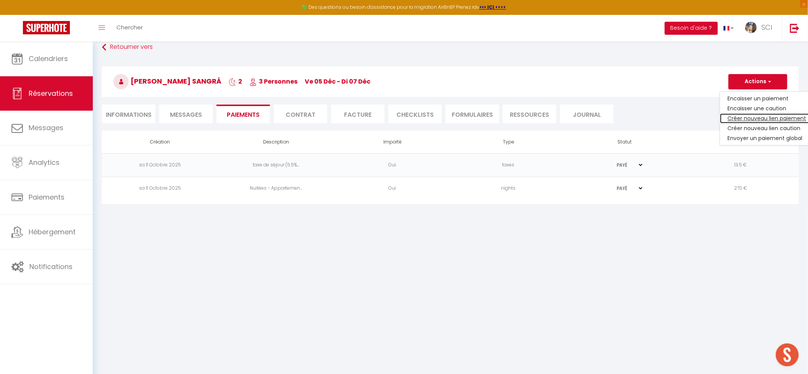
drag, startPoint x: 752, startPoint y: 118, endPoint x: 726, endPoint y: 113, distance: 26.0
click at [752, 118] on link "Créer nouveau lien paiement" at bounding box center [767, 118] width 94 height 10
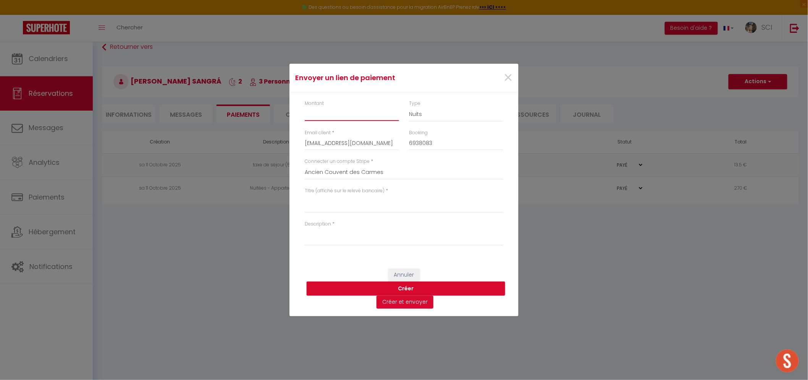
click at [382, 116] on input "Montant" at bounding box center [352, 114] width 94 height 14
click at [371, 205] on textarea "Titre (affiché sur le relevé bancaire)" at bounding box center [404, 204] width 199 height 18
drag, startPoint x: 364, startPoint y: 204, endPoint x: 279, endPoint y: 204, distance: 84.8
click at [279, 204] on div "Envoyer un [PERSON_NAME] × Montant 16 Type Nuits Frais de ménage Taxe de séjour…" at bounding box center [404, 190] width 808 height 380
click at [308, 243] on textarea "Description" at bounding box center [404, 237] width 199 height 18
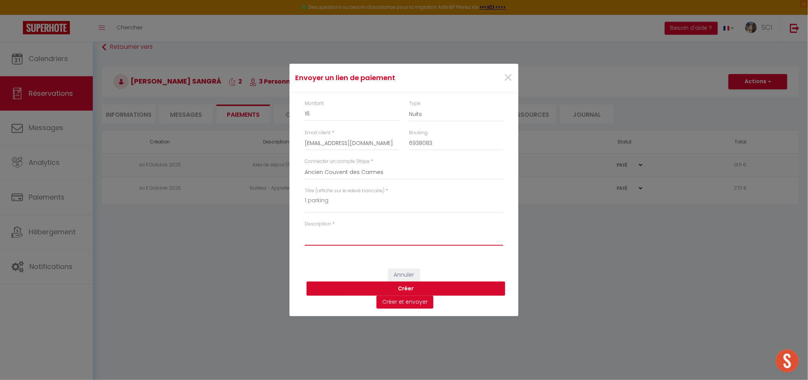
paste textarea "1 parking"
click at [401, 306] on button "Créer et envoyer" at bounding box center [405, 302] width 57 height 13
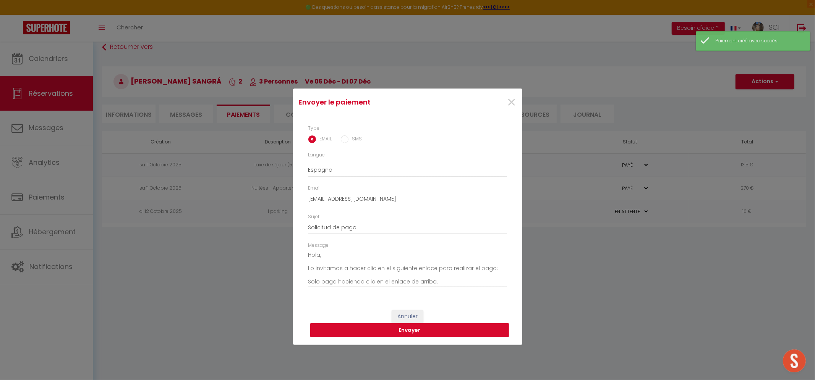
click at [404, 335] on button "Envoyer" at bounding box center [409, 331] width 199 height 15
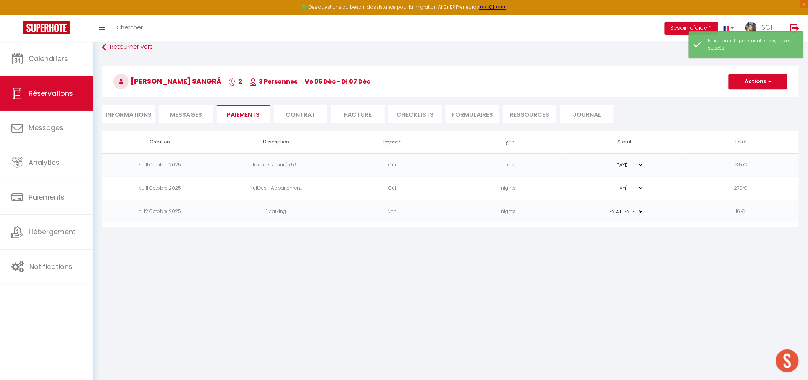
click at [127, 117] on li "Informations" at bounding box center [128, 114] width 53 height 19
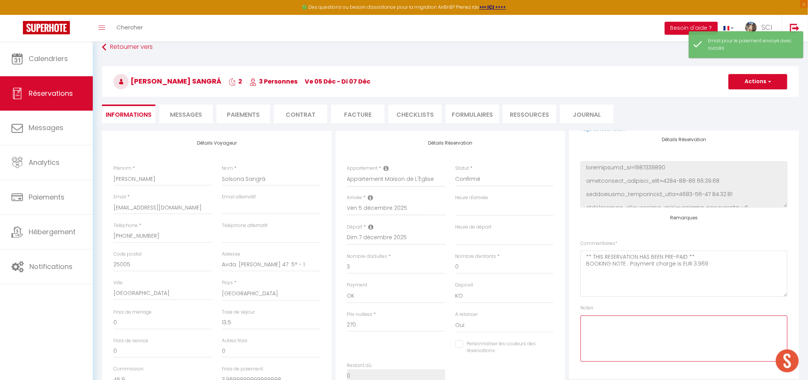
click at [626, 332] on textarea at bounding box center [684, 339] width 207 height 46
click at [766, 82] on button "Actions" at bounding box center [758, 81] width 59 height 15
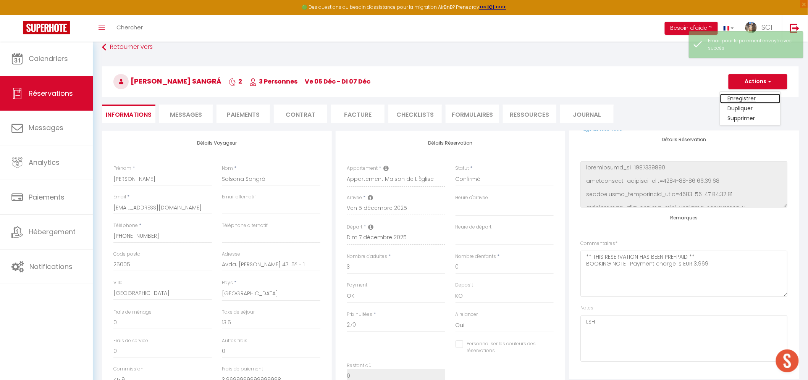
click at [753, 97] on link "Enregistrer" at bounding box center [750, 99] width 60 height 10
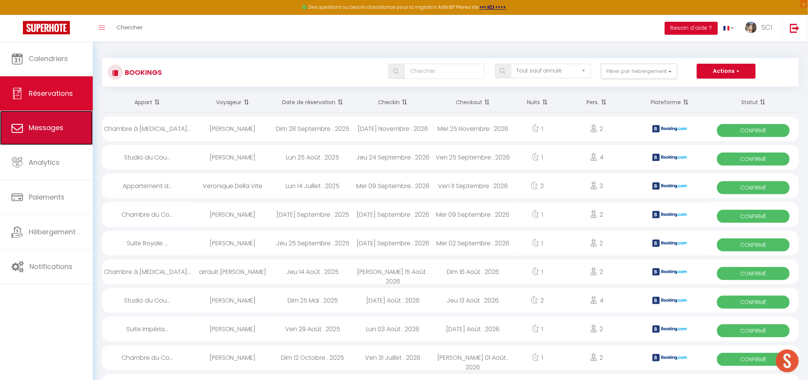
click at [55, 137] on link "Messages" at bounding box center [46, 128] width 93 height 34
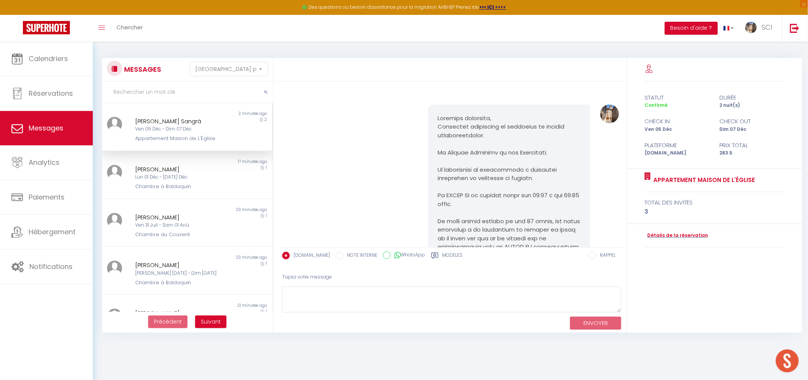
scroll to position [830, 0]
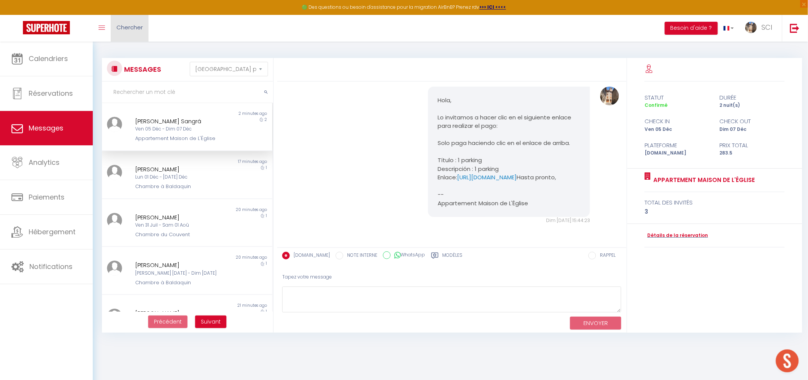
click at [117, 32] on link "Chercher" at bounding box center [130, 28] width 38 height 27
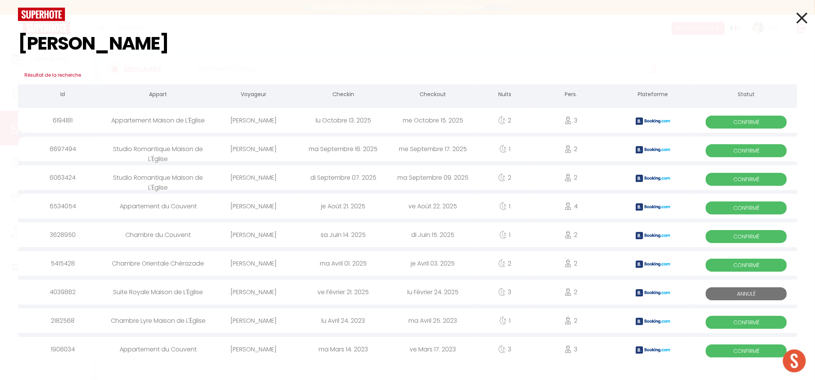
click at [22, 46] on input "[PERSON_NAME]" at bounding box center [407, 43] width 779 height 45
click at [258, 122] on div "[PERSON_NAME]" at bounding box center [253, 120] width 89 height 25
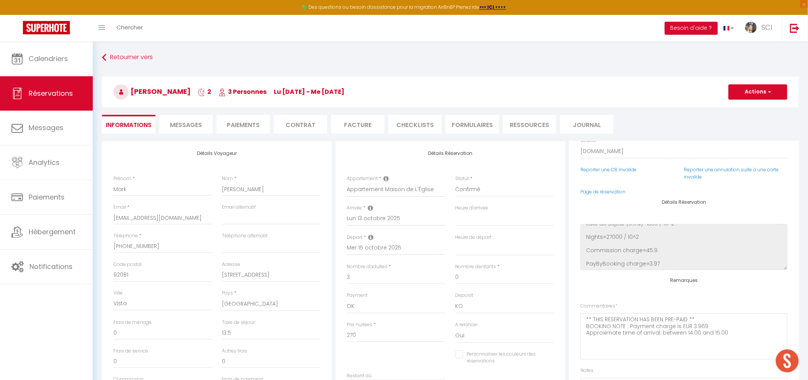
scroll to position [91, 0]
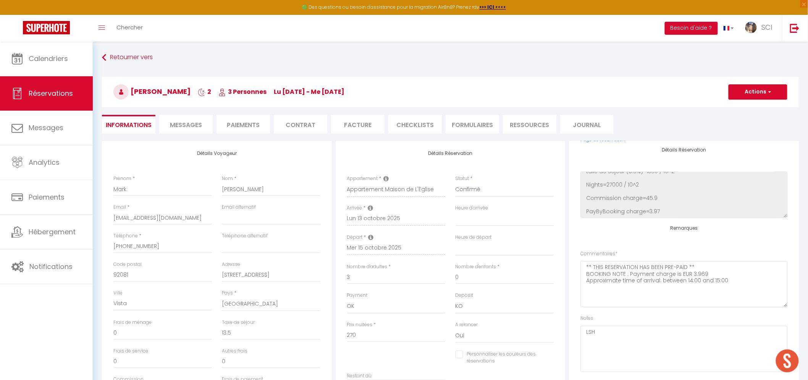
click at [260, 121] on li "Paiements" at bounding box center [243, 124] width 53 height 19
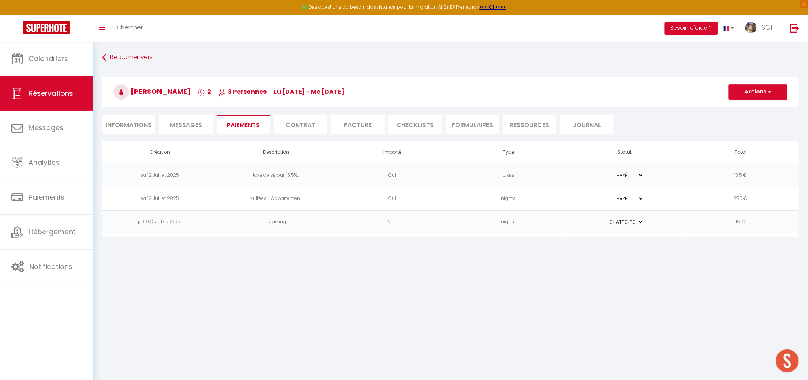
click at [139, 119] on li "Informations" at bounding box center [128, 124] width 53 height 19
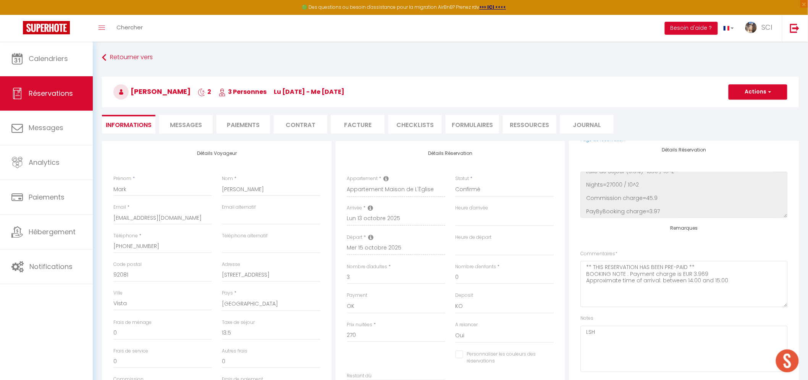
click at [200, 121] on span "Messages" at bounding box center [186, 125] width 32 height 9
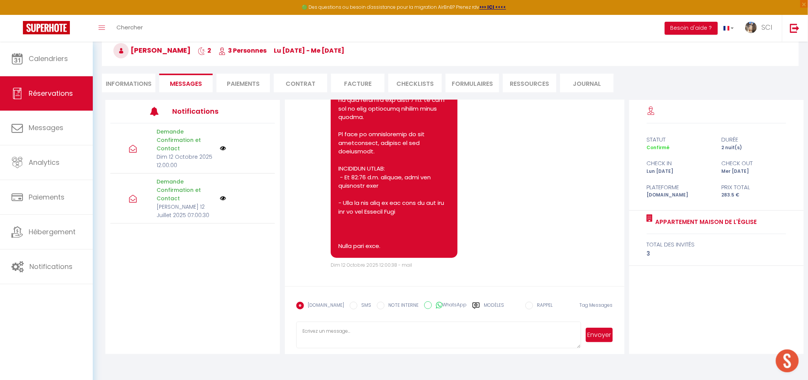
scroll to position [1453, 0]
click at [397, 339] on textarea at bounding box center [438, 335] width 285 height 27
click at [647, 68] on div "[PERSON_NAME] 2 3 Personnes lu [DATE] - me [DATE] Actions Enregistrer Dupliquer…" at bounding box center [450, 49] width 707 height 41
click at [329, 330] on textarea at bounding box center [438, 335] width 285 height 27
paste textarea "Hello Madam,Sir, Our establishment is located at [STREET_ADDRESS][PERSON_NAME].…"
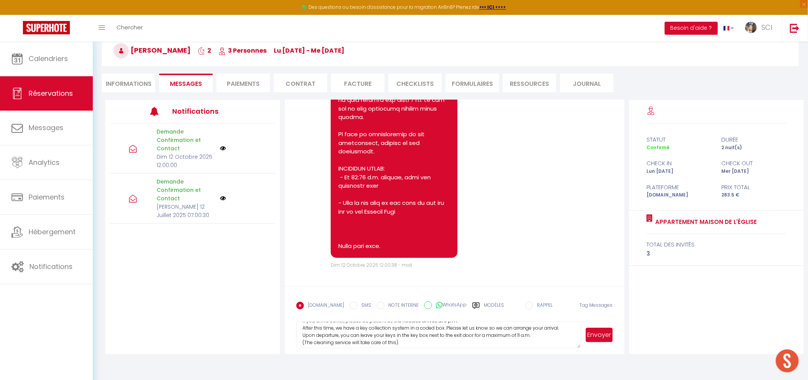
scroll to position [0, 0]
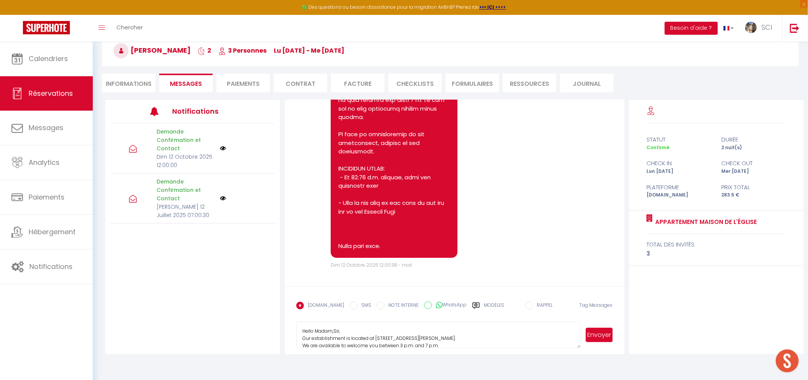
click at [358, 332] on textarea "Hello Madam,Sir, Our establishment is located at [STREET_ADDRESS][PERSON_NAME].…" at bounding box center [438, 335] width 285 height 27
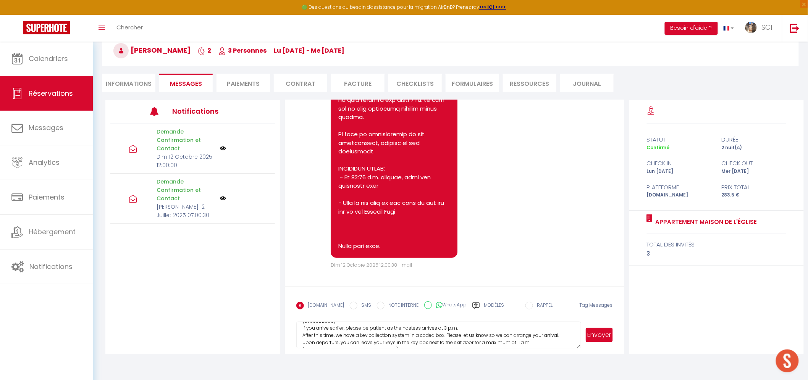
click at [605, 332] on button "Envoyer" at bounding box center [599, 335] width 27 height 15
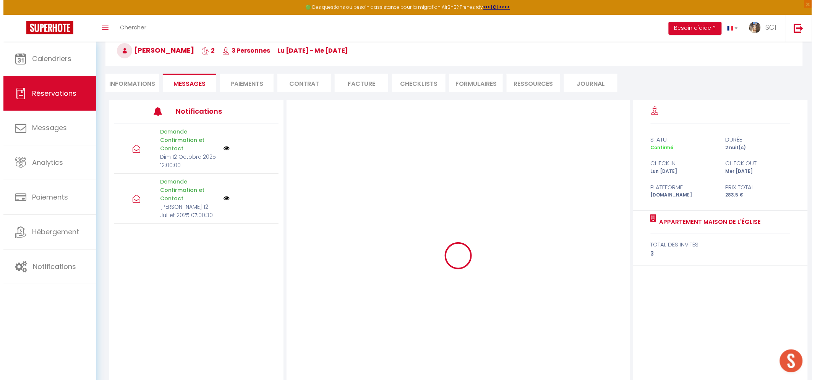
scroll to position [0, 0]
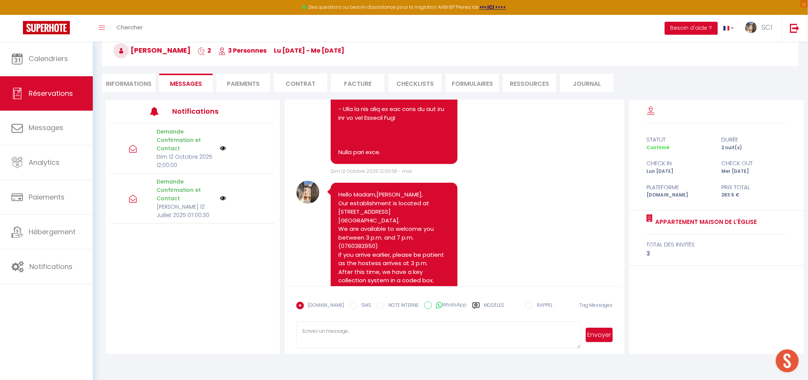
click at [361, 37] on div "Toggle menubar Chercher BUTTON Besoin d'aide ? SCI Paramètres Équipe" at bounding box center [428, 28] width 747 height 27
click at [135, 34] on link "Chercher" at bounding box center [130, 28] width 38 height 27
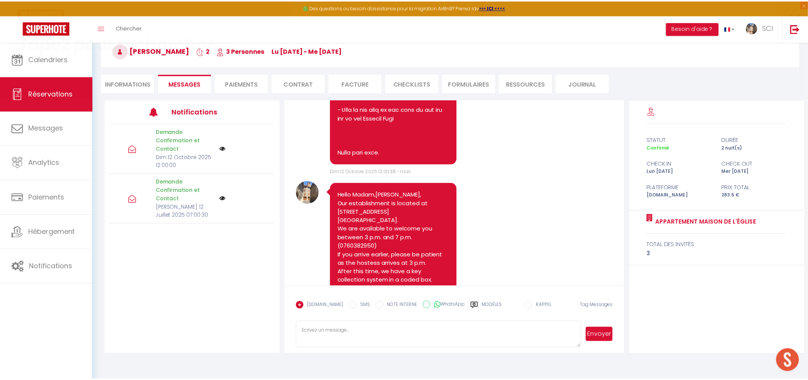
scroll to position [1435, 0]
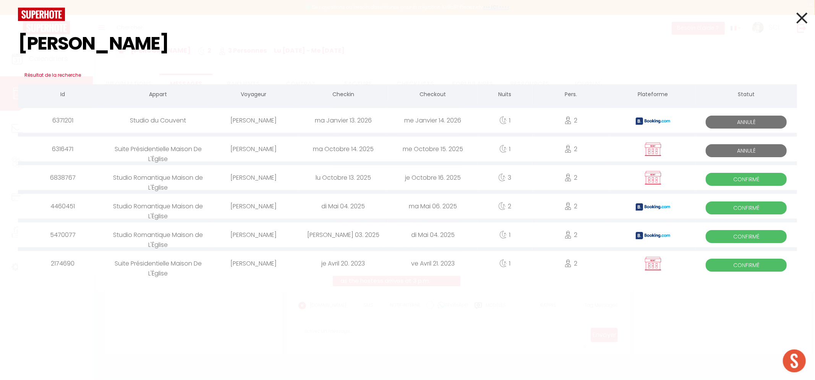
click at [257, 179] on div "[PERSON_NAME]" at bounding box center [253, 177] width 89 height 25
